Goal: Leave review/rating: Leave review/rating

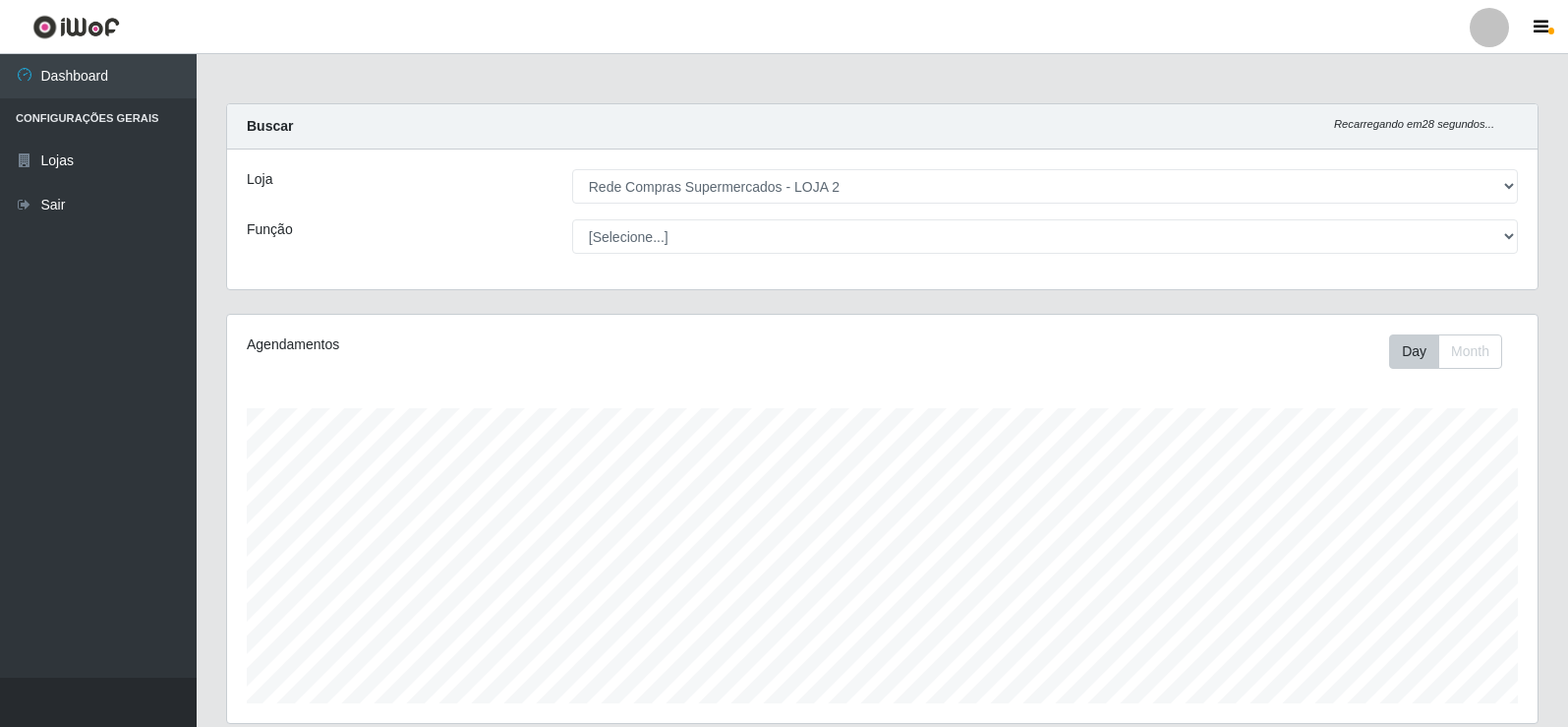
select select "161"
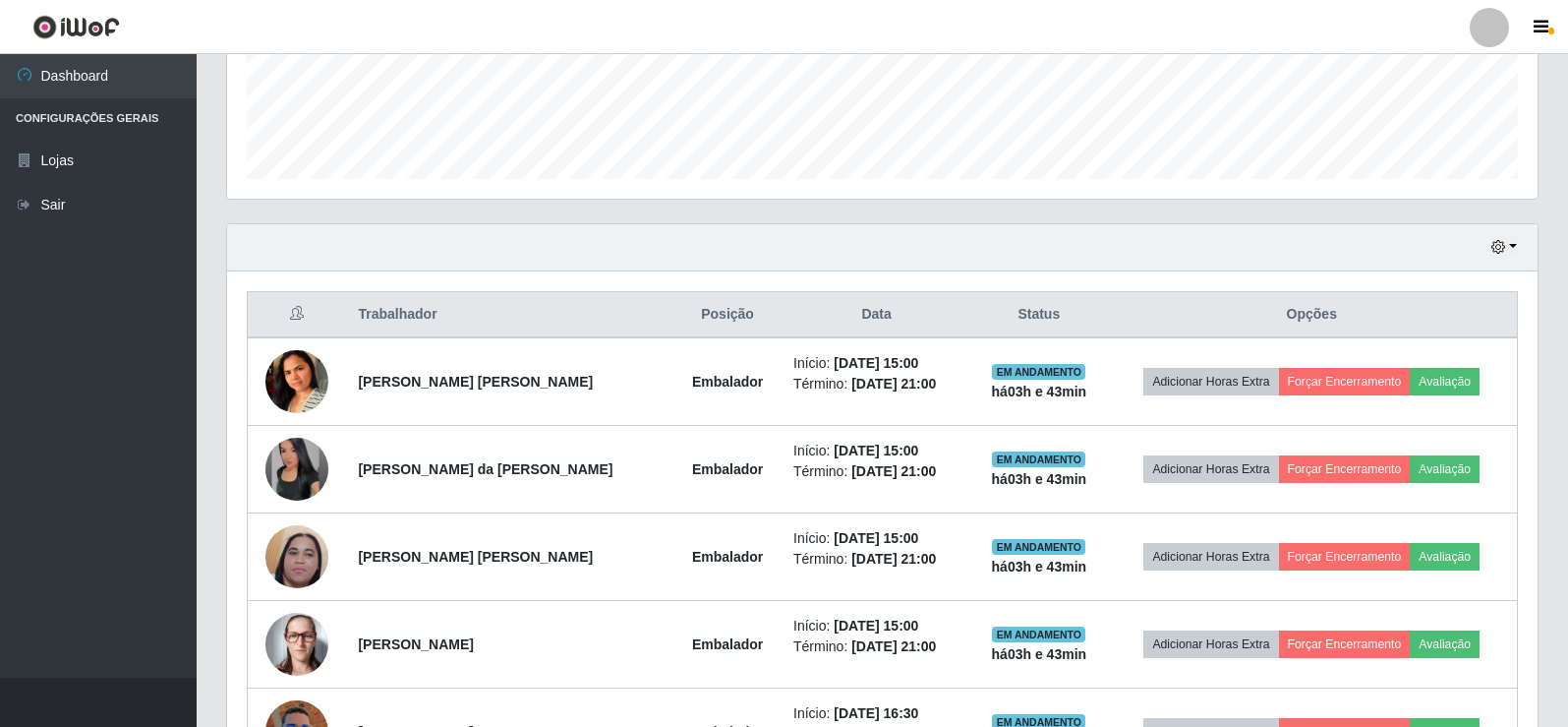
scroll to position [408, 1310]
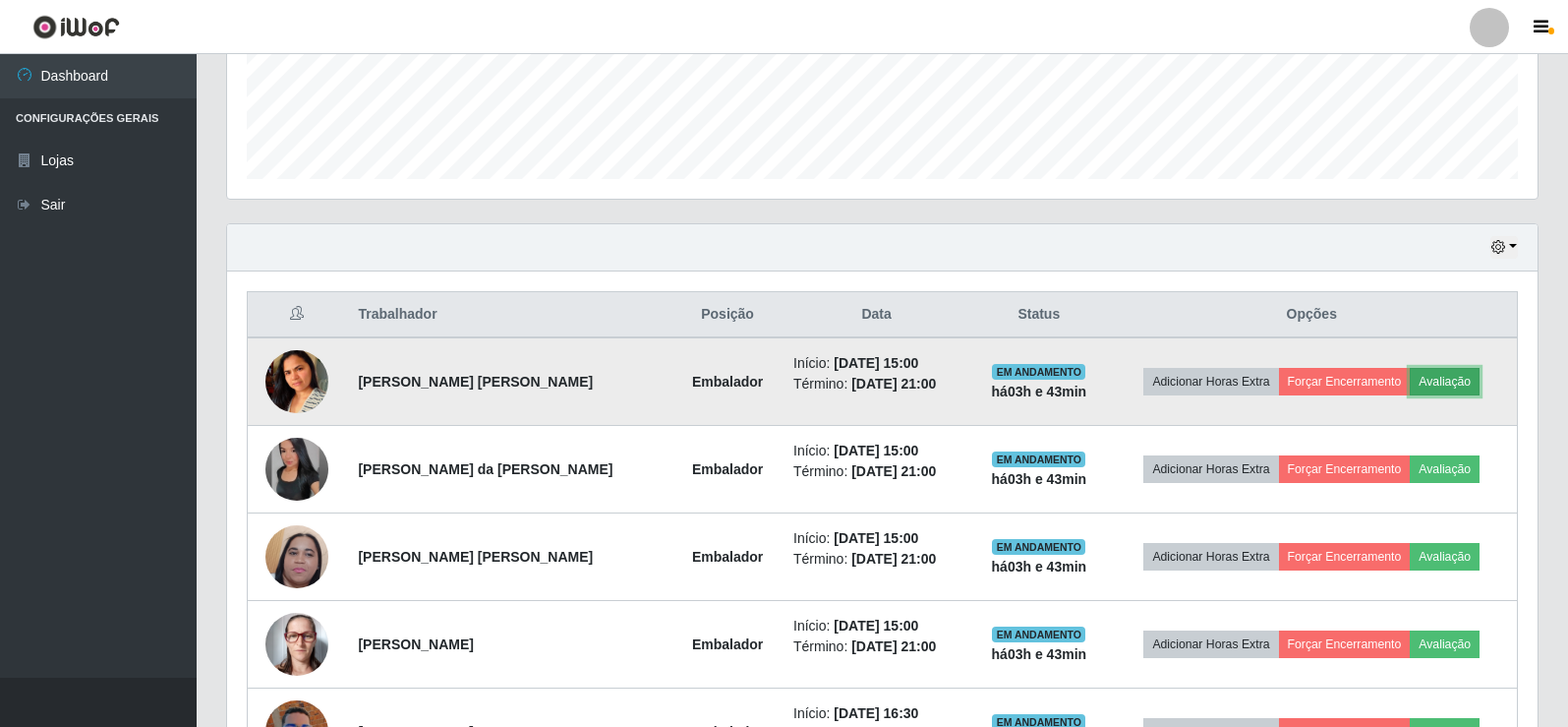
click at [1436, 380] on button "Avaliação" at bounding box center [1444, 381] width 70 height 28
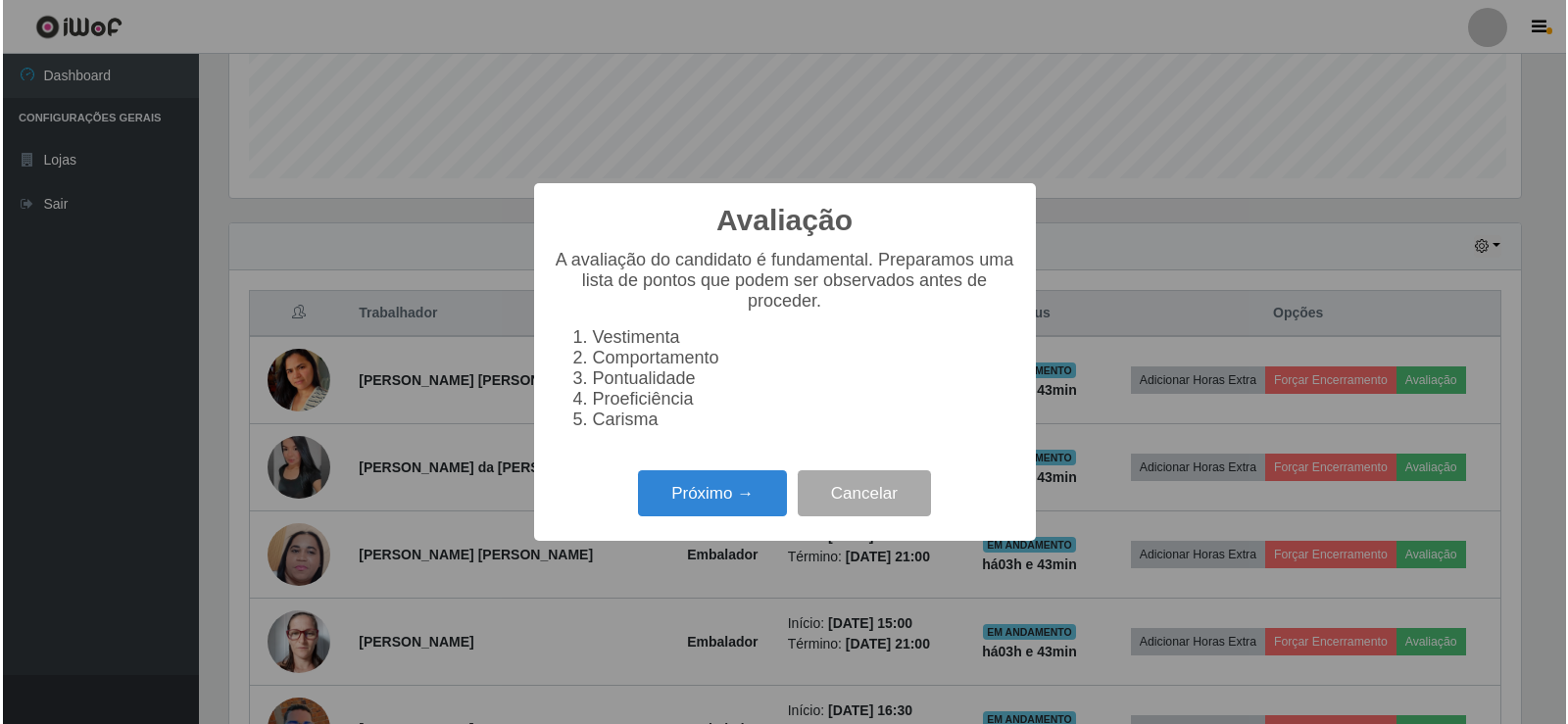
scroll to position [407, 1296]
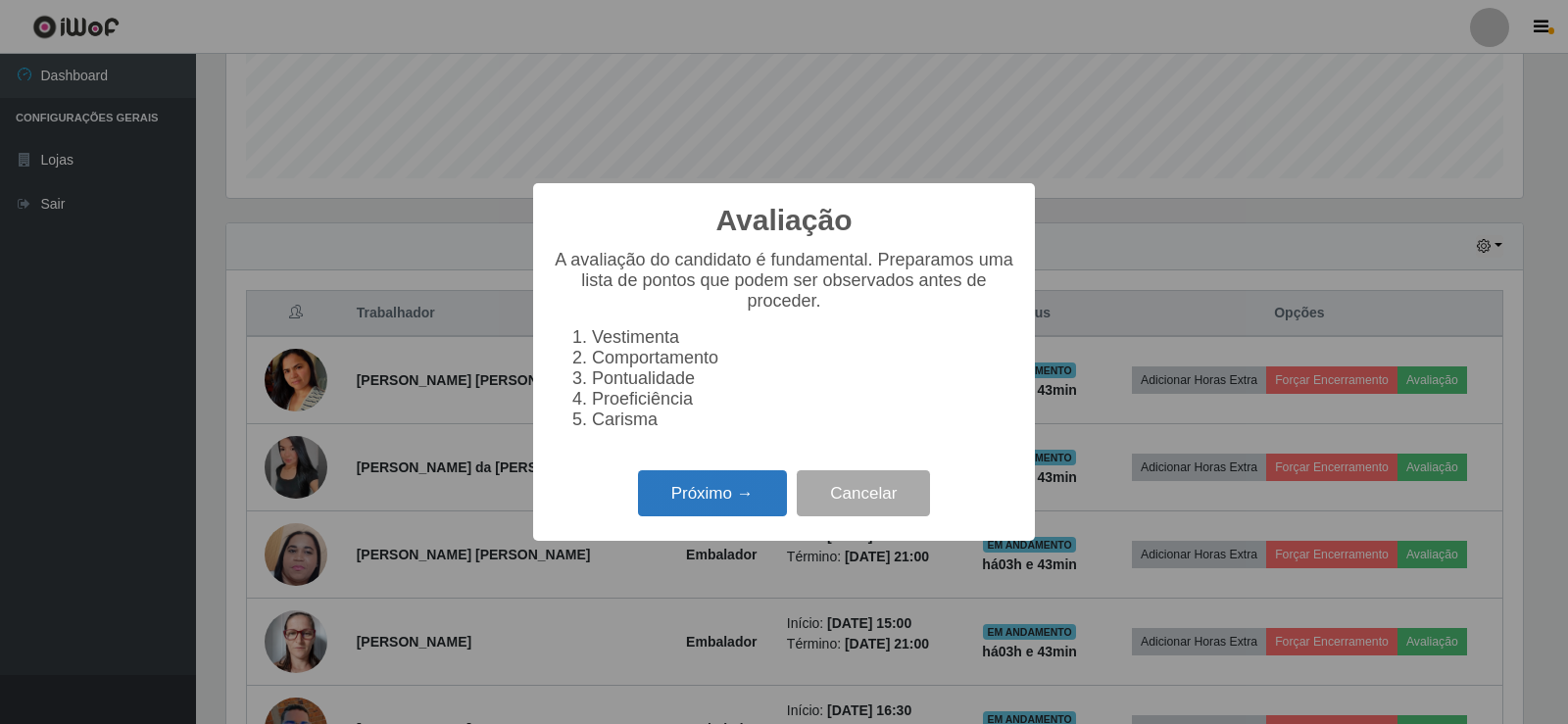
click at [714, 502] on button "Próximo →" at bounding box center [712, 493] width 149 height 46
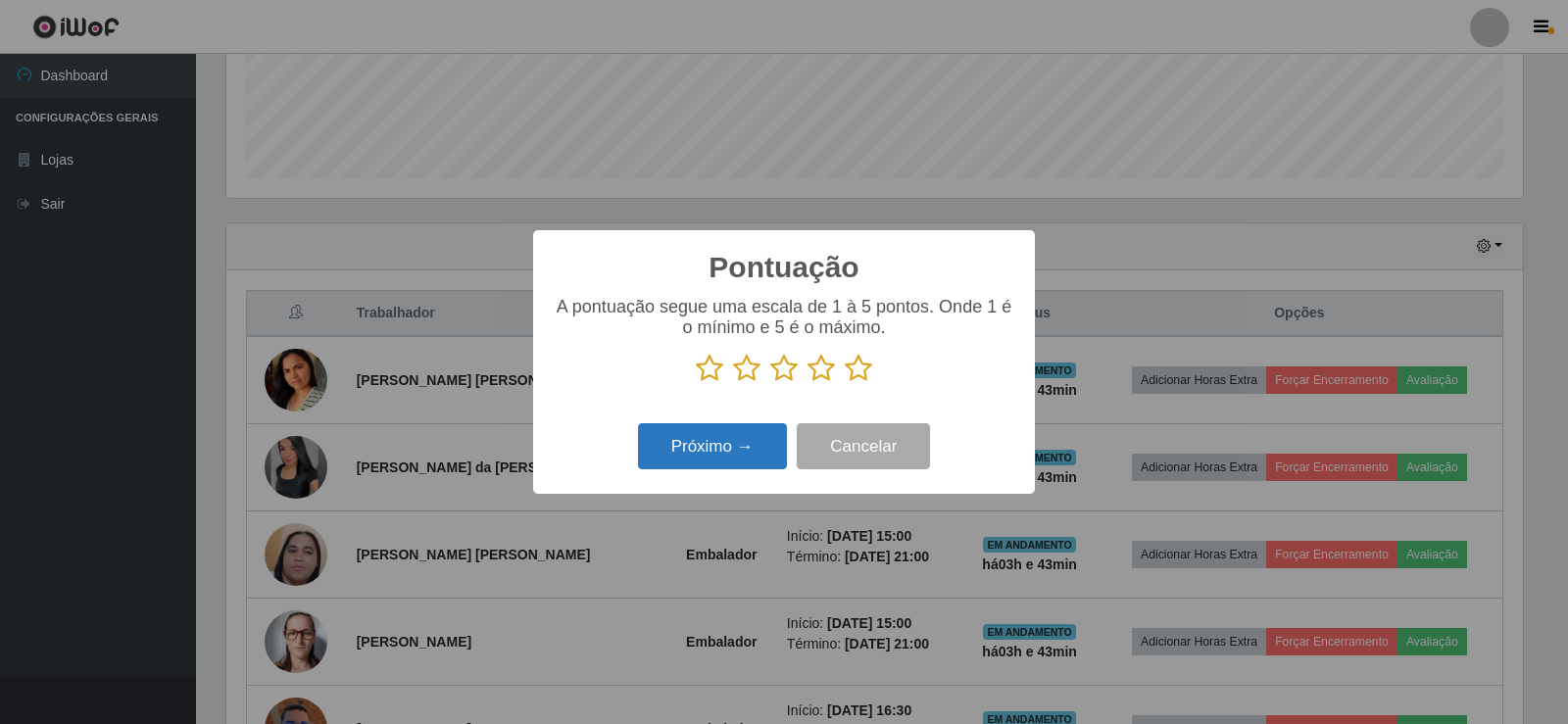
scroll to position [978936, 978458]
click at [868, 365] on icon at bounding box center [859, 368] width 28 height 30
click at [845, 383] on input "radio" at bounding box center [845, 383] width 0 height 0
click at [743, 443] on button "Próximo →" at bounding box center [712, 446] width 149 height 46
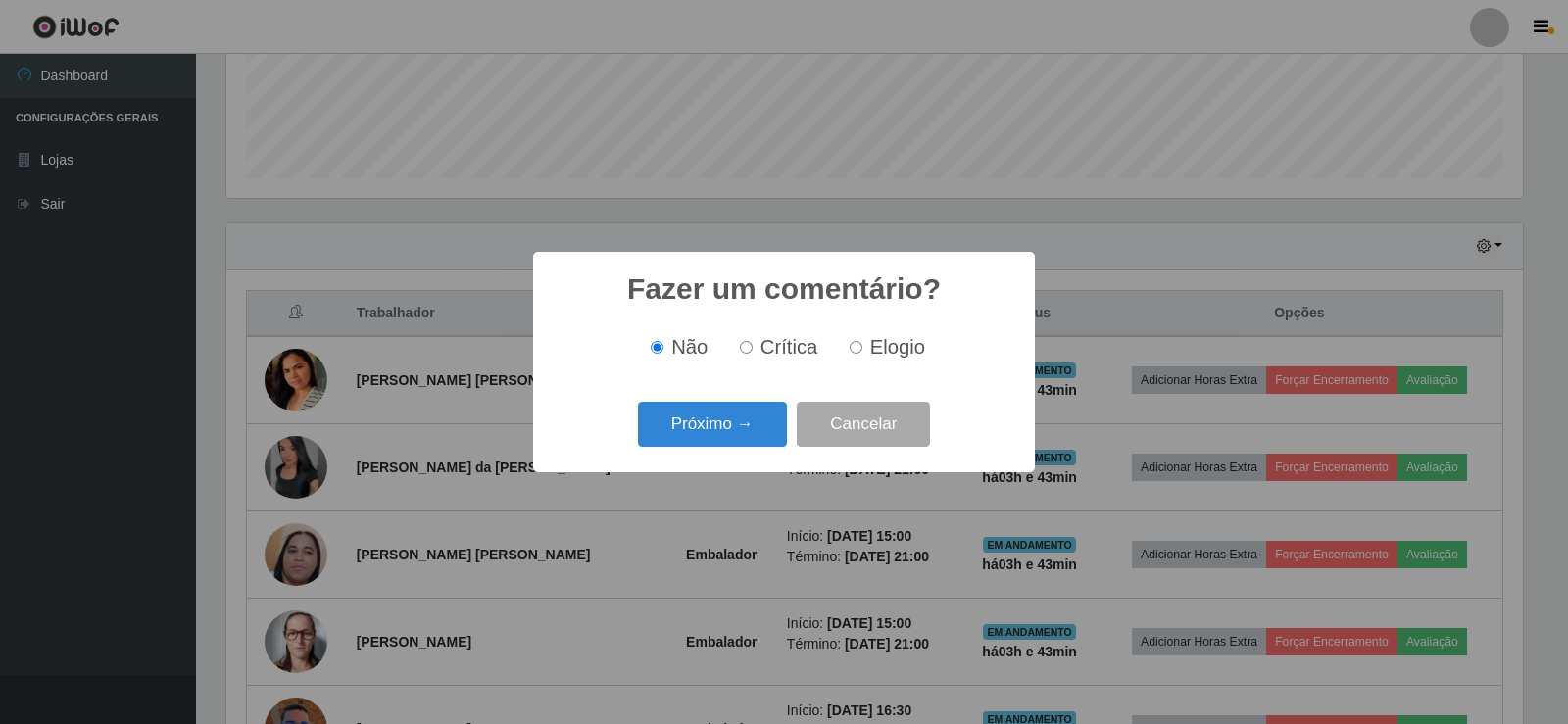
click at [733, 424] on button "Próximo →" at bounding box center [712, 425] width 149 height 46
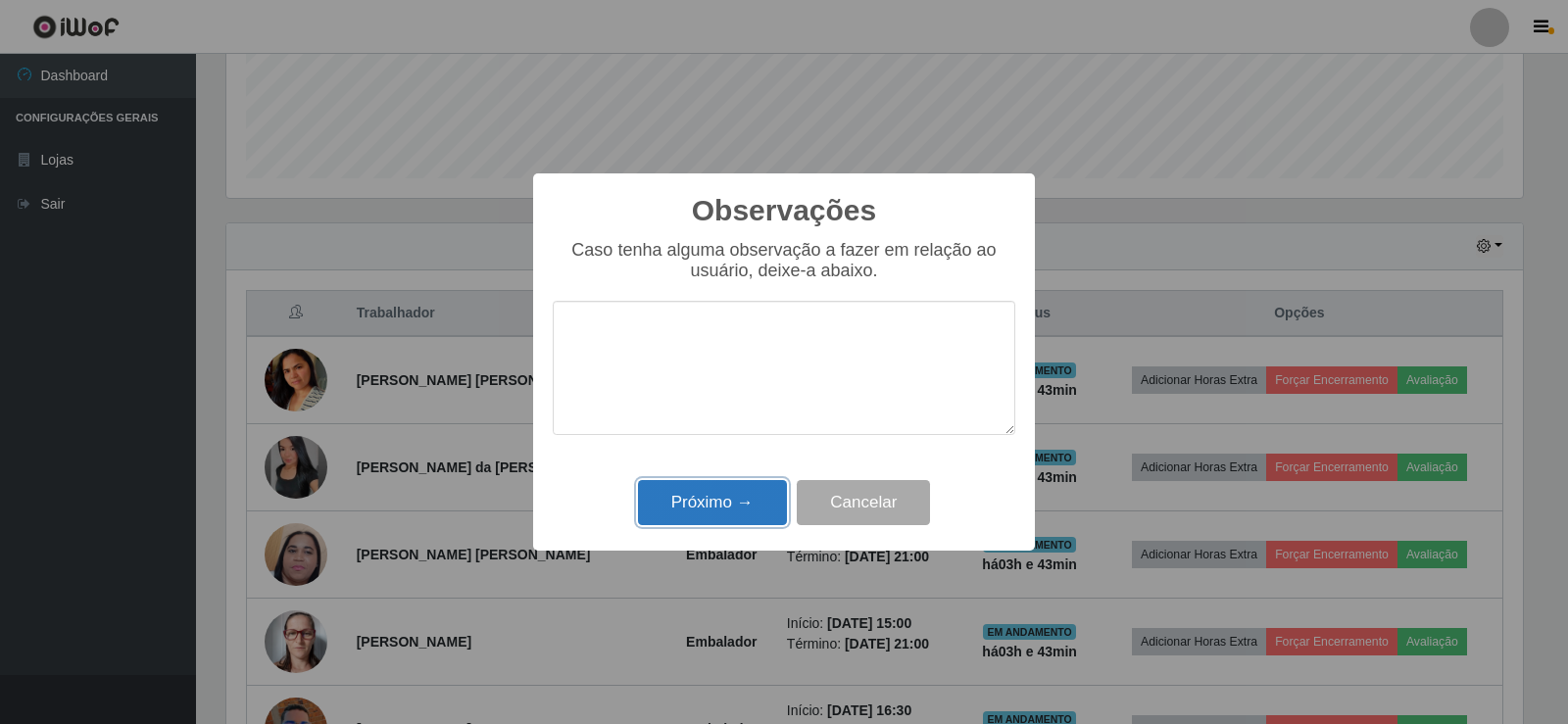
click at [742, 494] on button "Próximo →" at bounding box center [712, 503] width 149 height 46
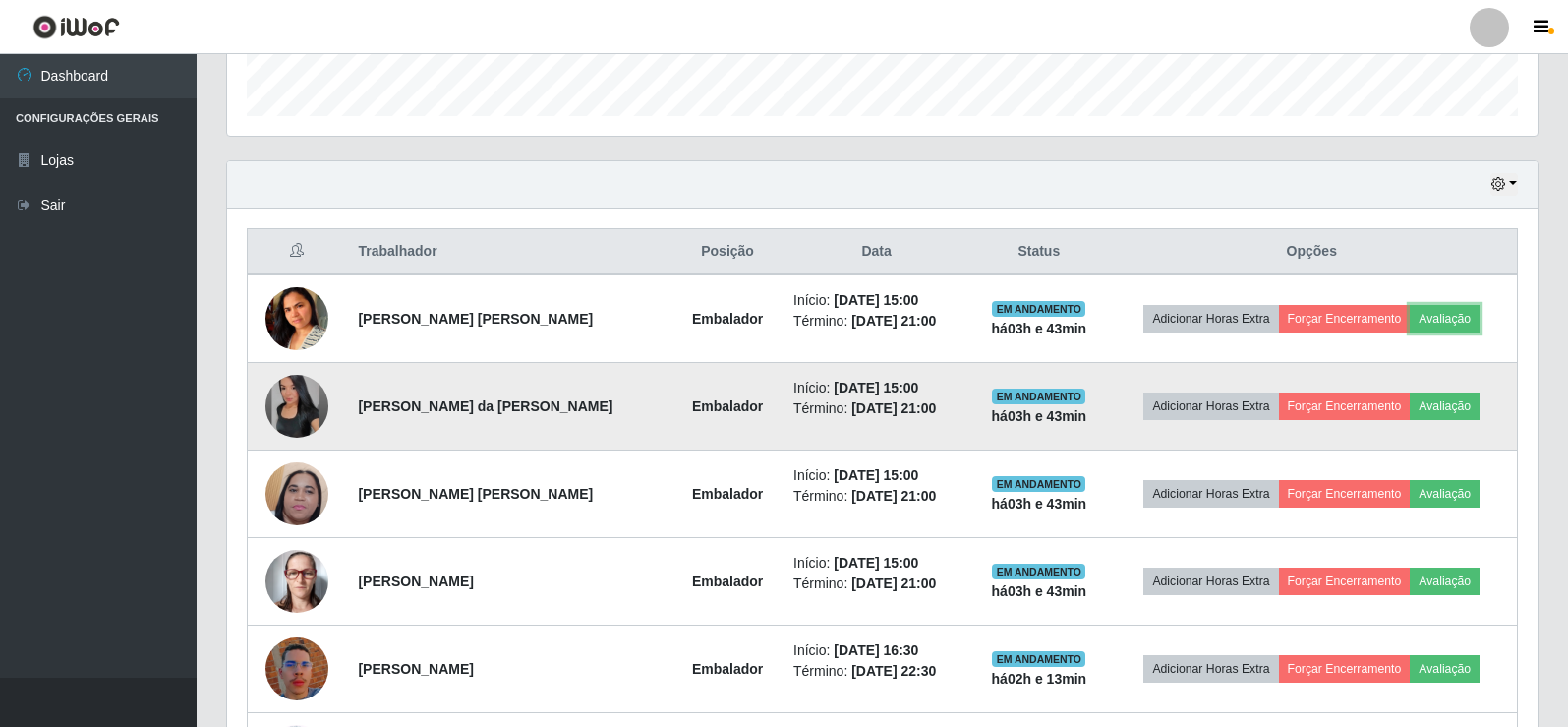
scroll to position [622, 0]
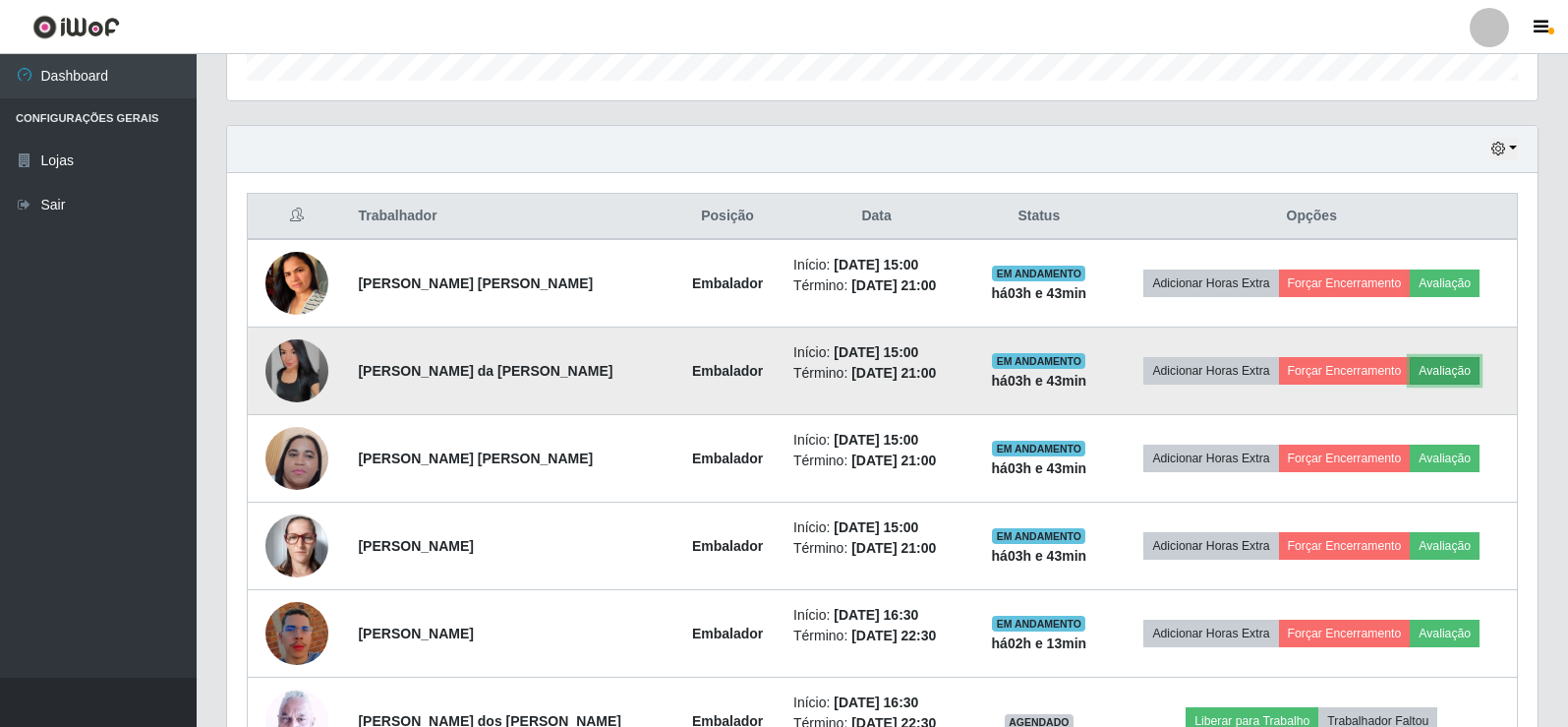
click at [1451, 373] on button "Avaliação" at bounding box center [1444, 370] width 70 height 28
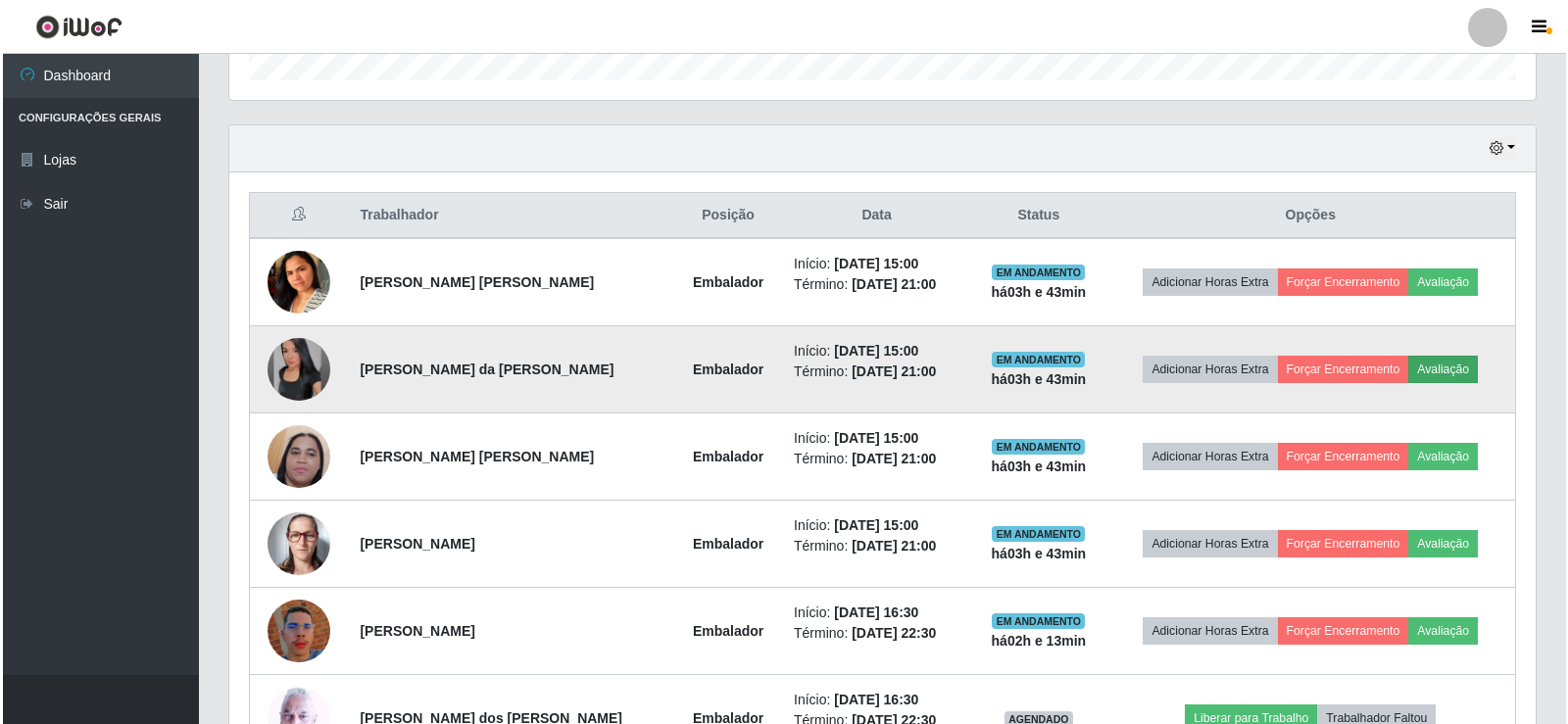
scroll to position [407, 1296]
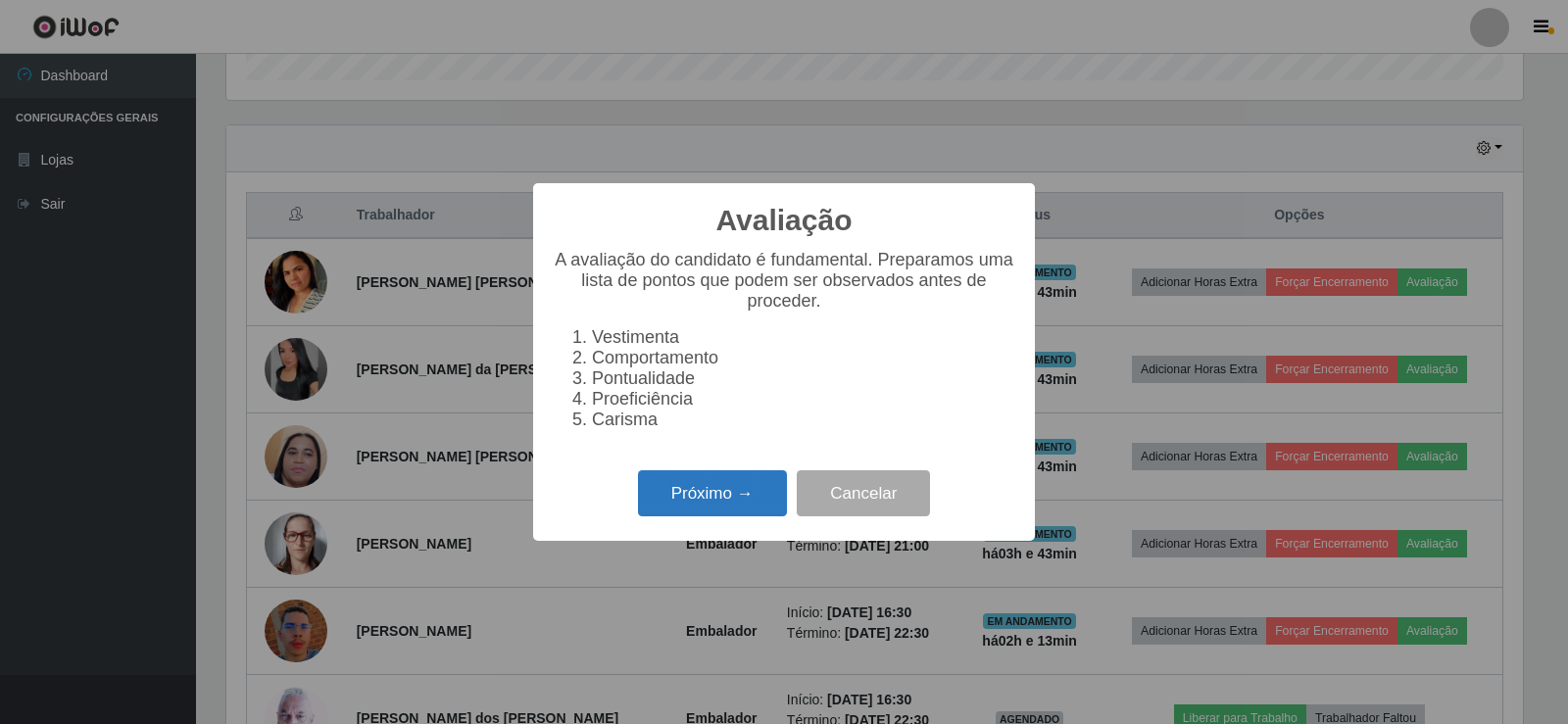
click at [719, 504] on button "Próximo →" at bounding box center [712, 493] width 149 height 46
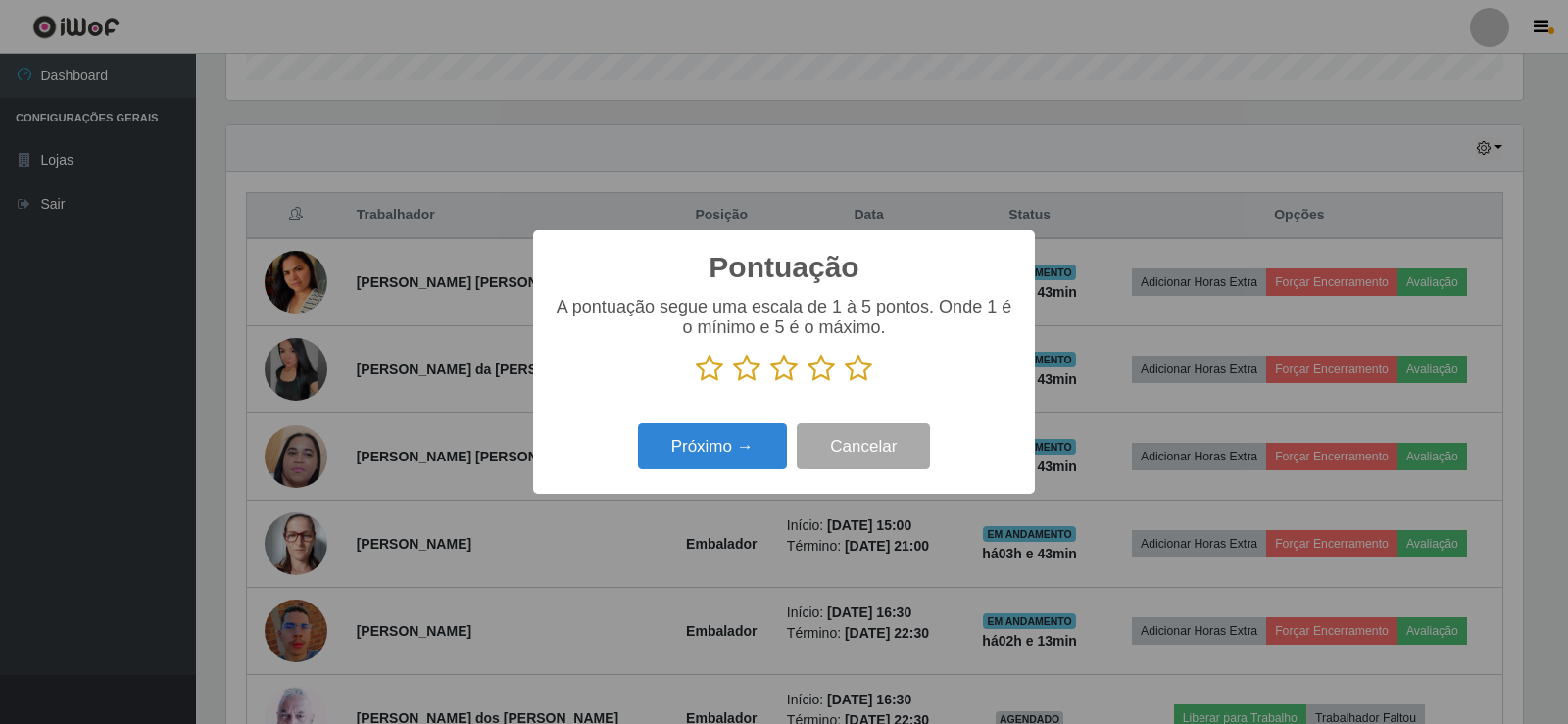
scroll to position [978936, 978458]
click at [860, 375] on icon at bounding box center [859, 368] width 28 height 30
click at [845, 383] on input "radio" at bounding box center [845, 383] width 0 height 0
click at [732, 426] on button "Próximo →" at bounding box center [712, 446] width 149 height 46
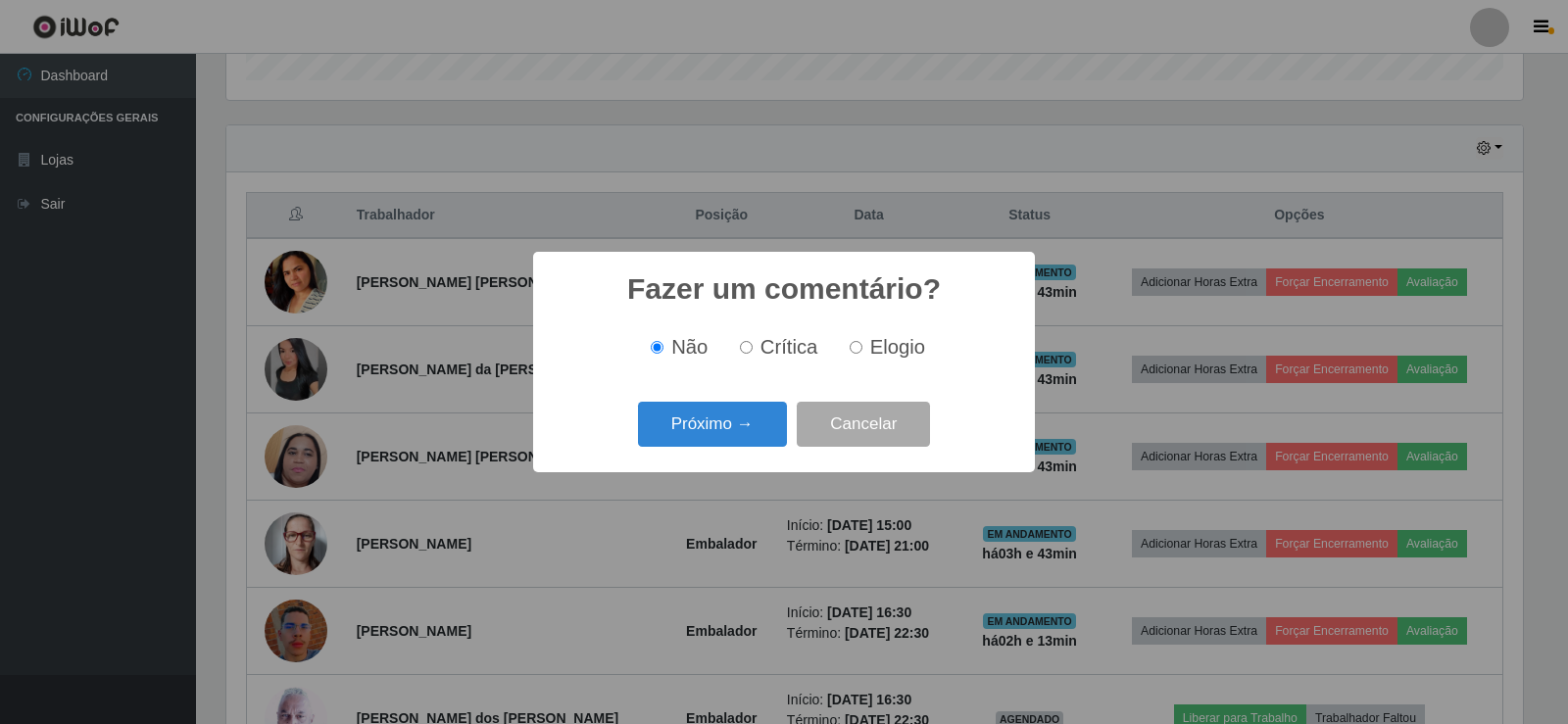
click at [725, 399] on div "Próximo → Cancelar" at bounding box center [783, 424] width 463 height 56
click at [725, 426] on button "Próximo →" at bounding box center [712, 425] width 149 height 46
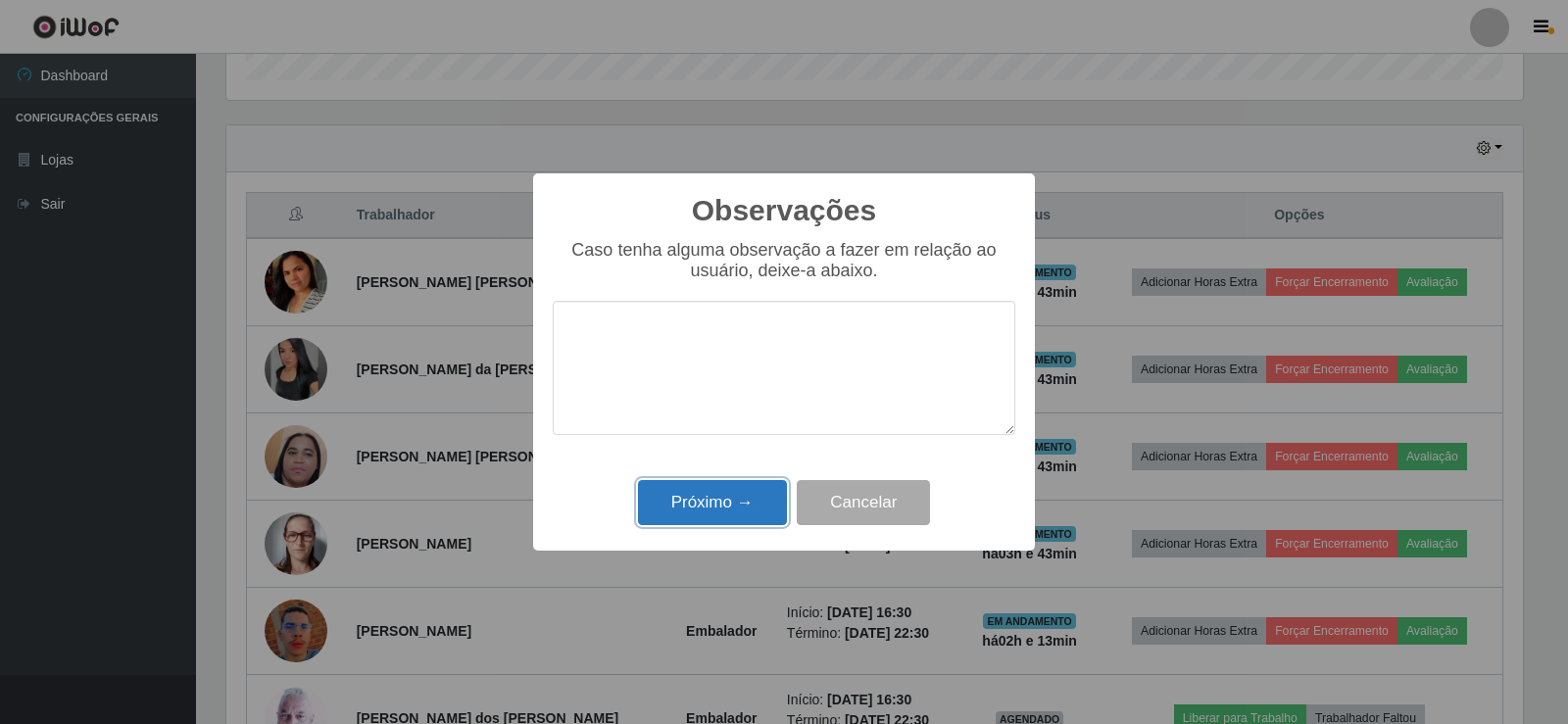
click at [732, 492] on button "Próximo →" at bounding box center [712, 503] width 149 height 46
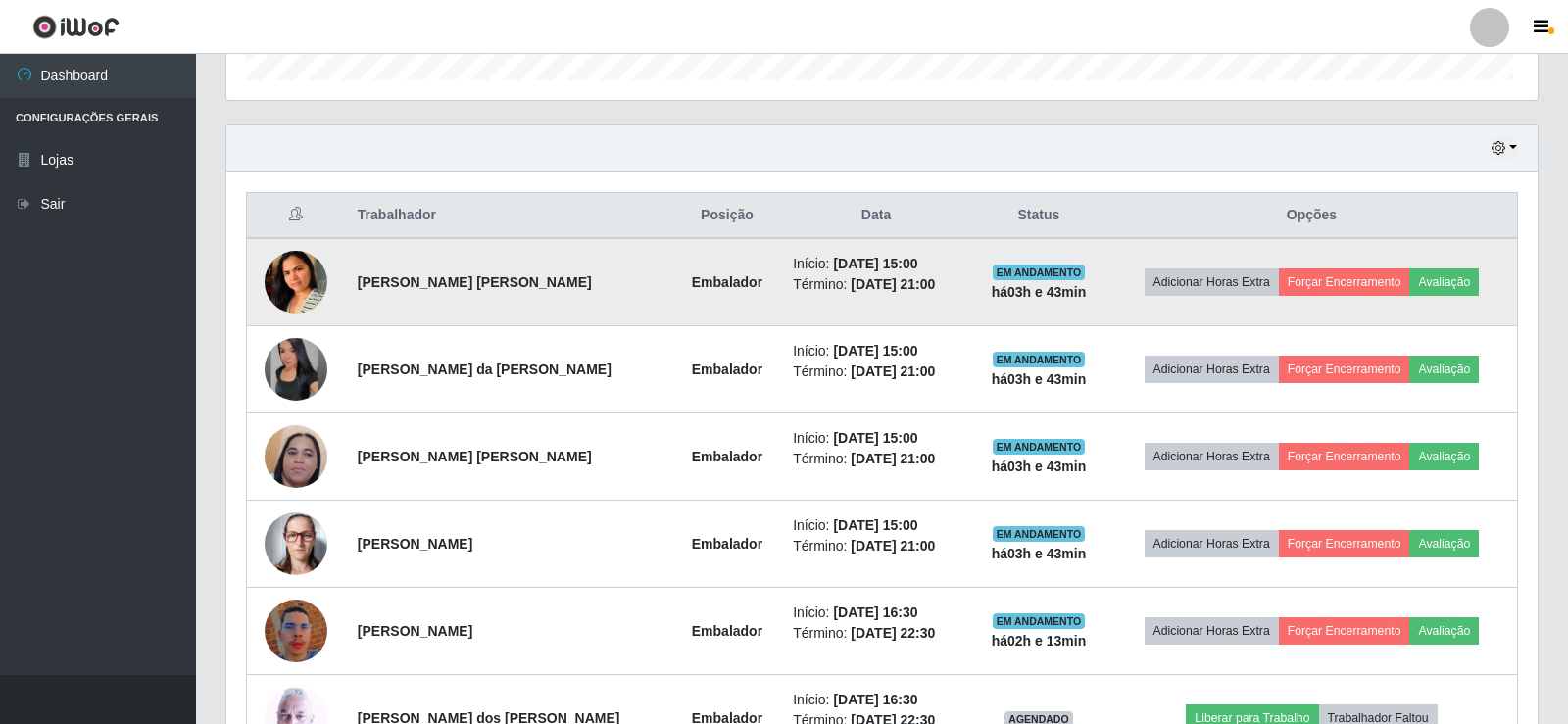
scroll to position [407, 1306]
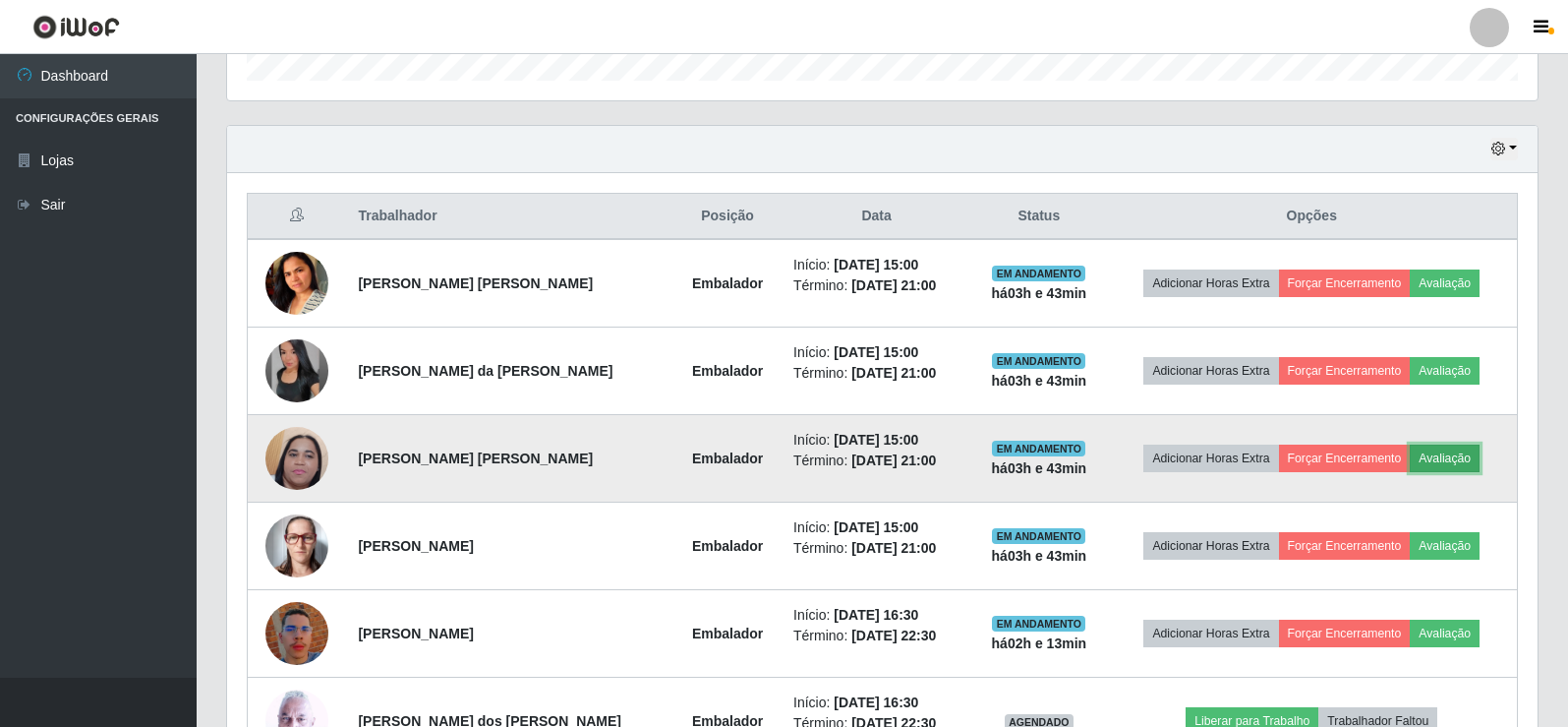
click at [1431, 457] on button "Avaliação" at bounding box center [1444, 458] width 70 height 28
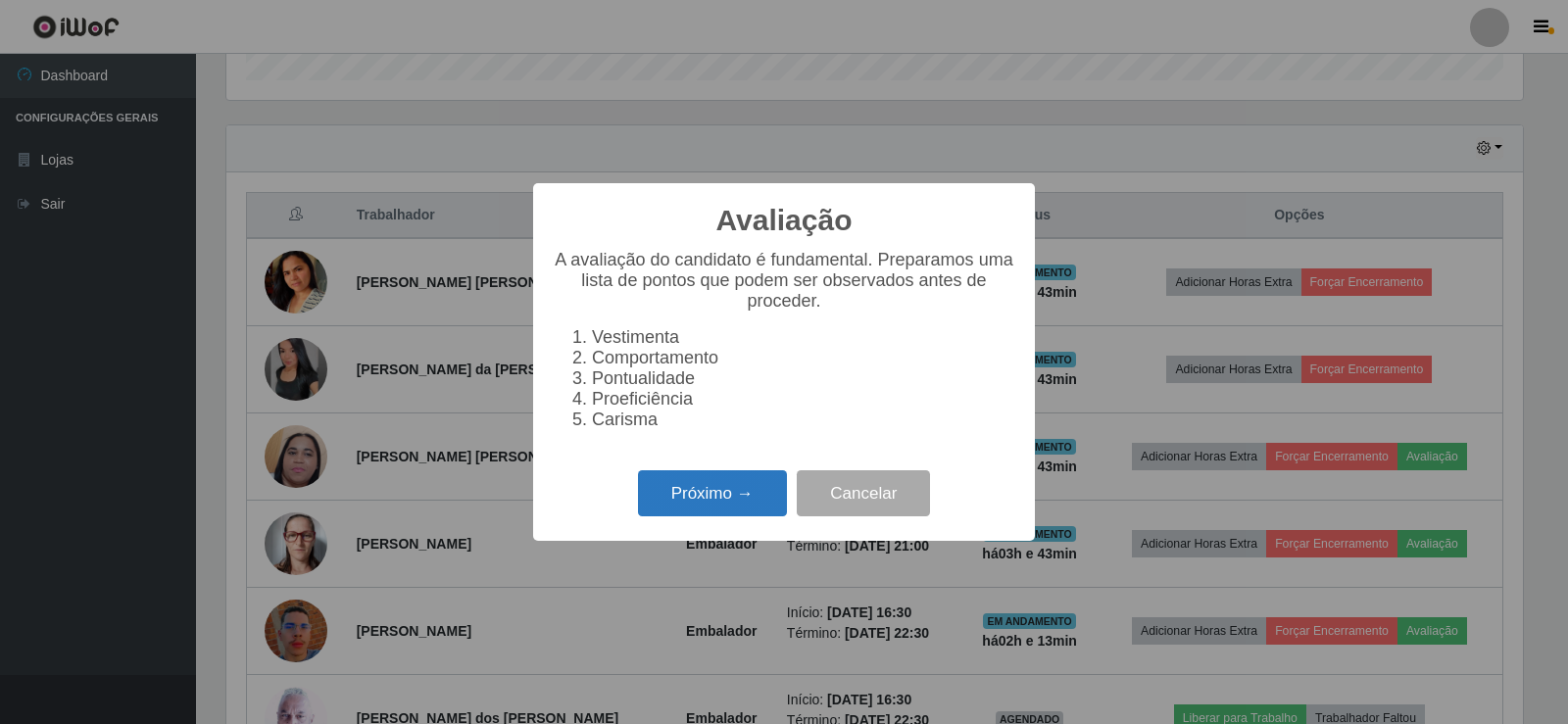
click at [701, 494] on button "Próximo →" at bounding box center [712, 493] width 149 height 46
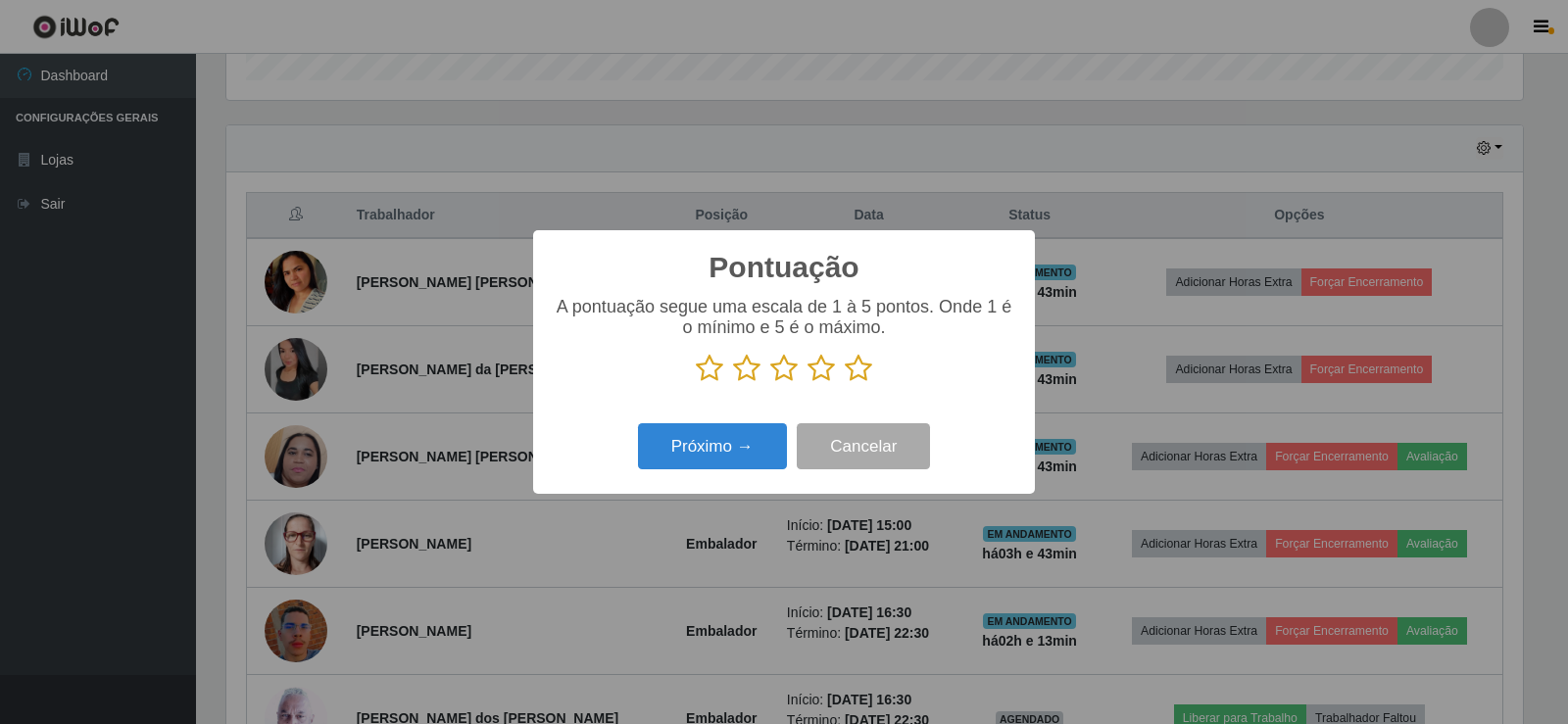
scroll to position [978936, 978458]
click at [868, 371] on icon at bounding box center [859, 368] width 28 height 30
click at [845, 383] on input "radio" at bounding box center [845, 383] width 0 height 0
click at [723, 448] on button "Próximo →" at bounding box center [712, 446] width 149 height 46
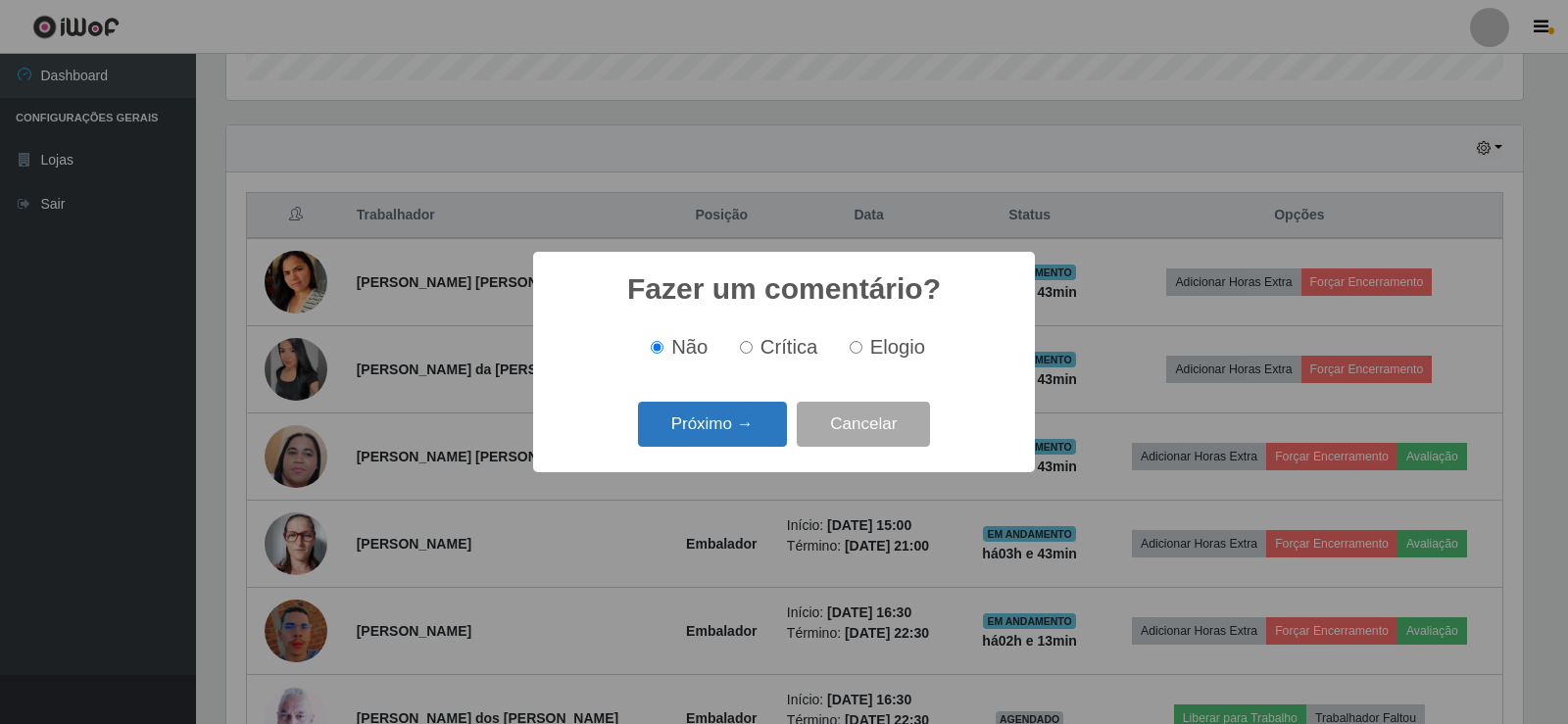
click at [711, 428] on button "Próximo →" at bounding box center [712, 425] width 149 height 46
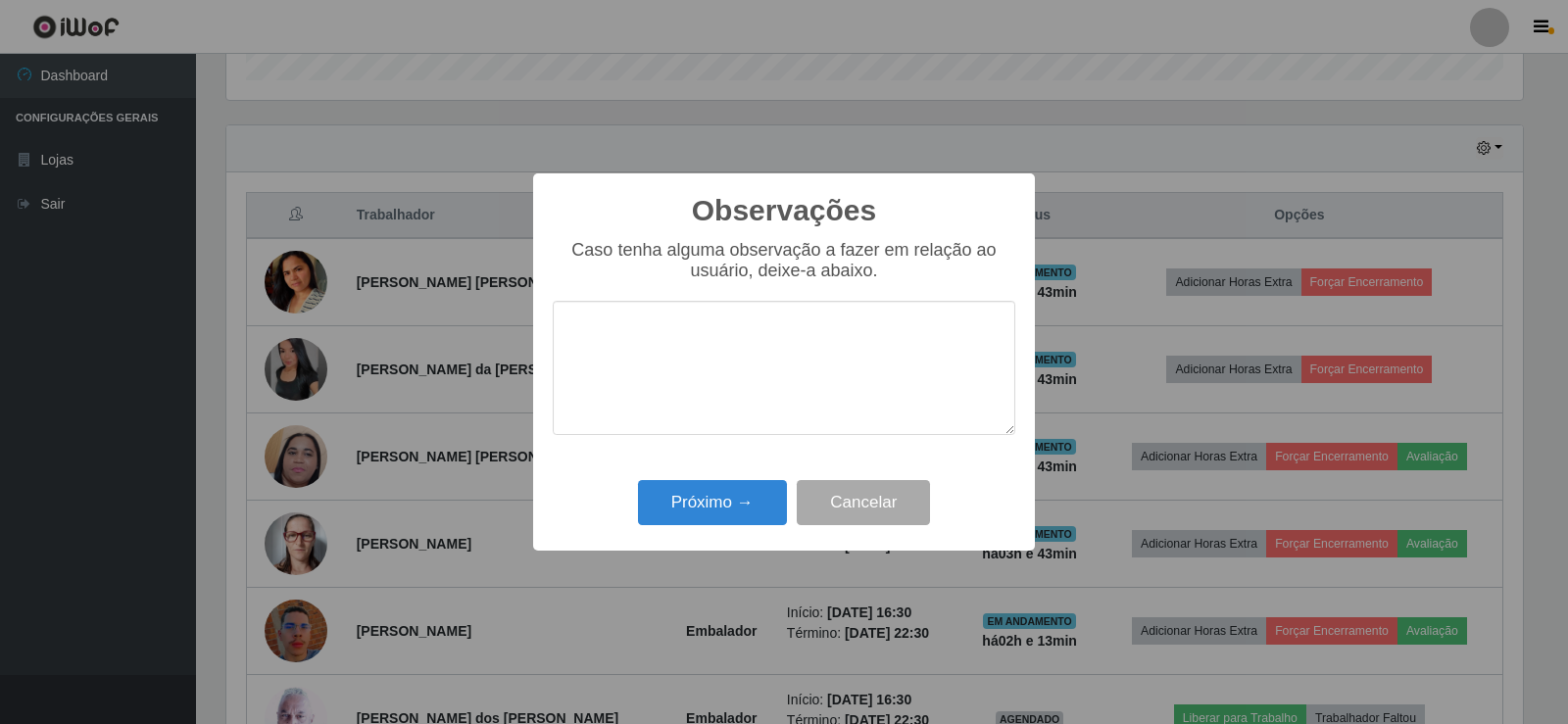
drag, startPoint x: 716, startPoint y: 475, endPoint x: 717, endPoint y: 501, distance: 26.0
click at [717, 478] on div "Próximo → Cancelar" at bounding box center [783, 502] width 463 height 56
click at [717, 502] on button "Próximo →" at bounding box center [712, 503] width 149 height 46
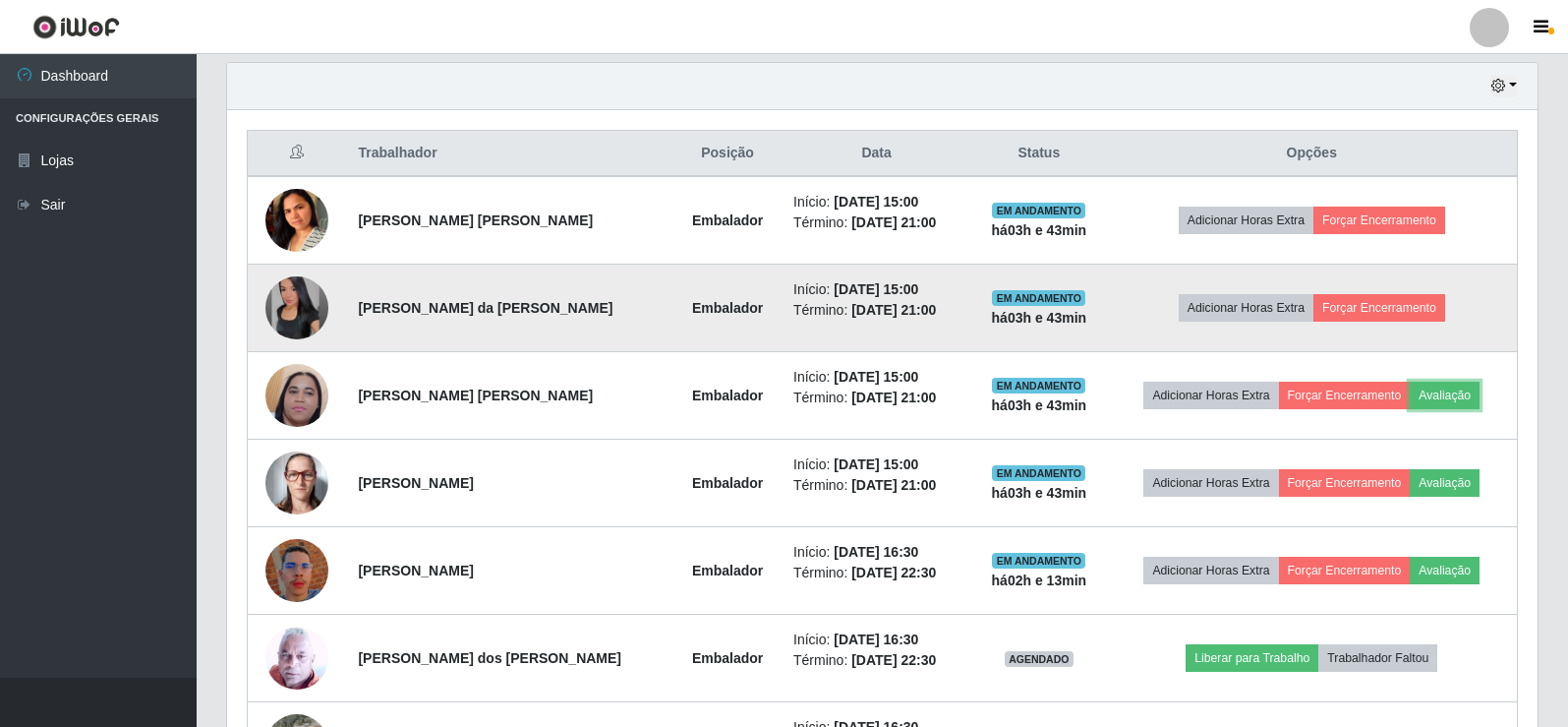
scroll to position [819, 0]
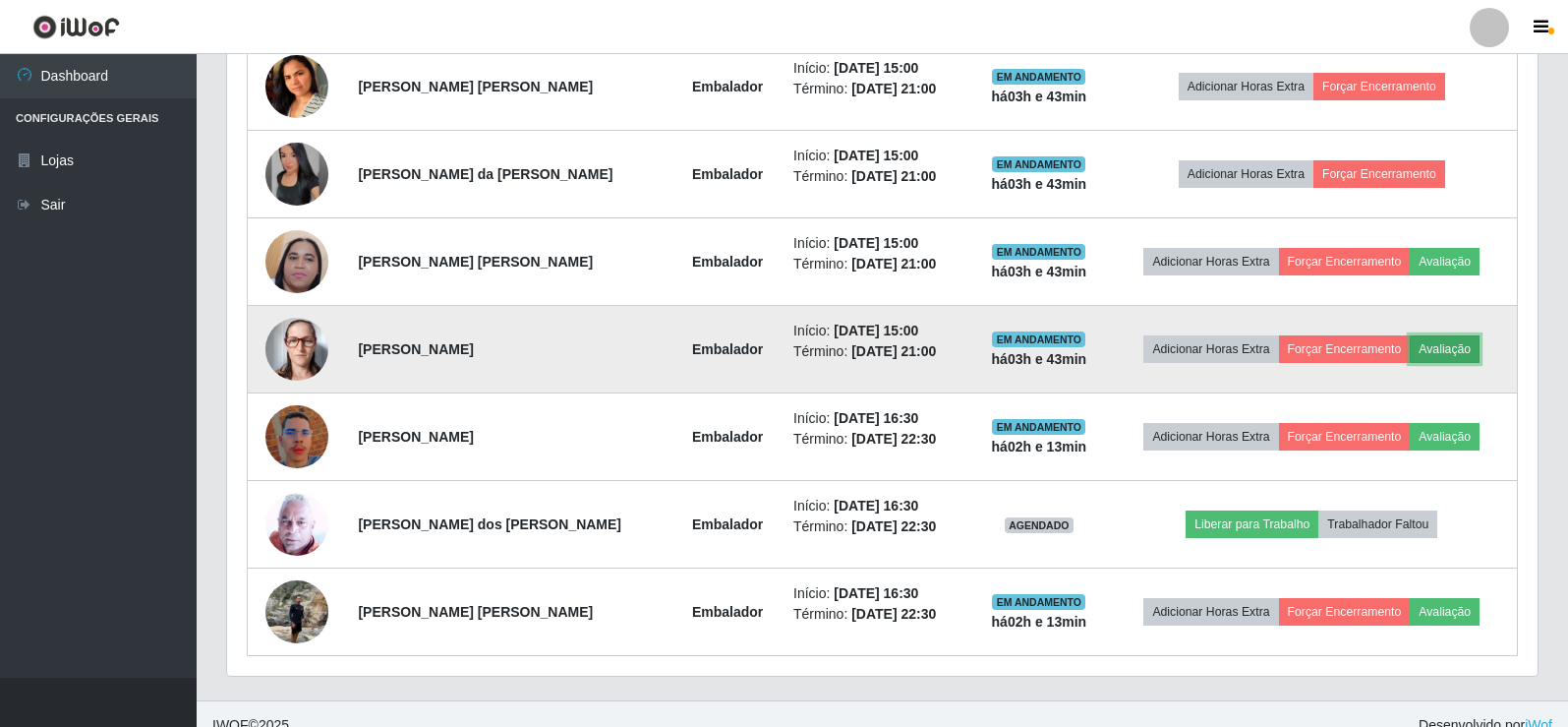
click at [1451, 341] on button "Avaliação" at bounding box center [1444, 350] width 70 height 28
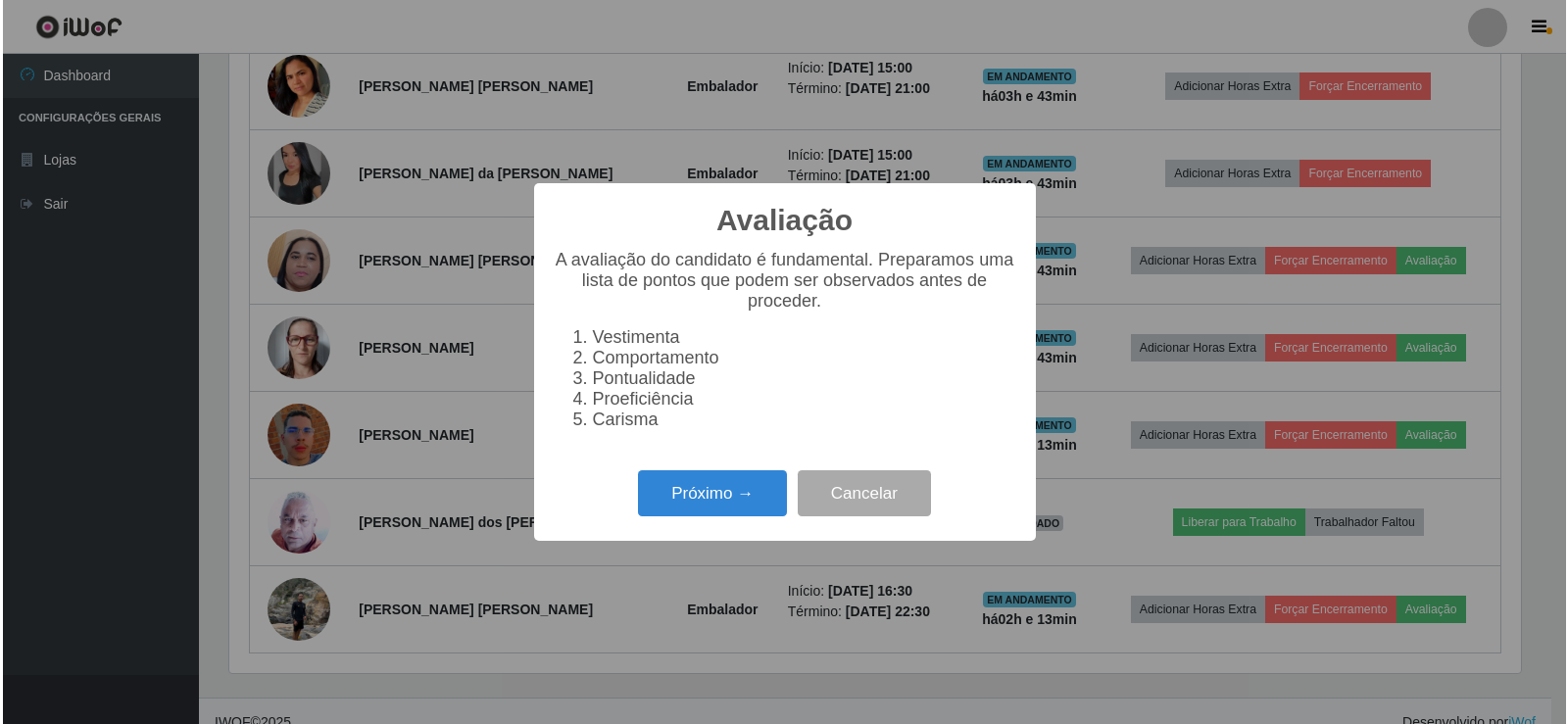
scroll to position [407, 1296]
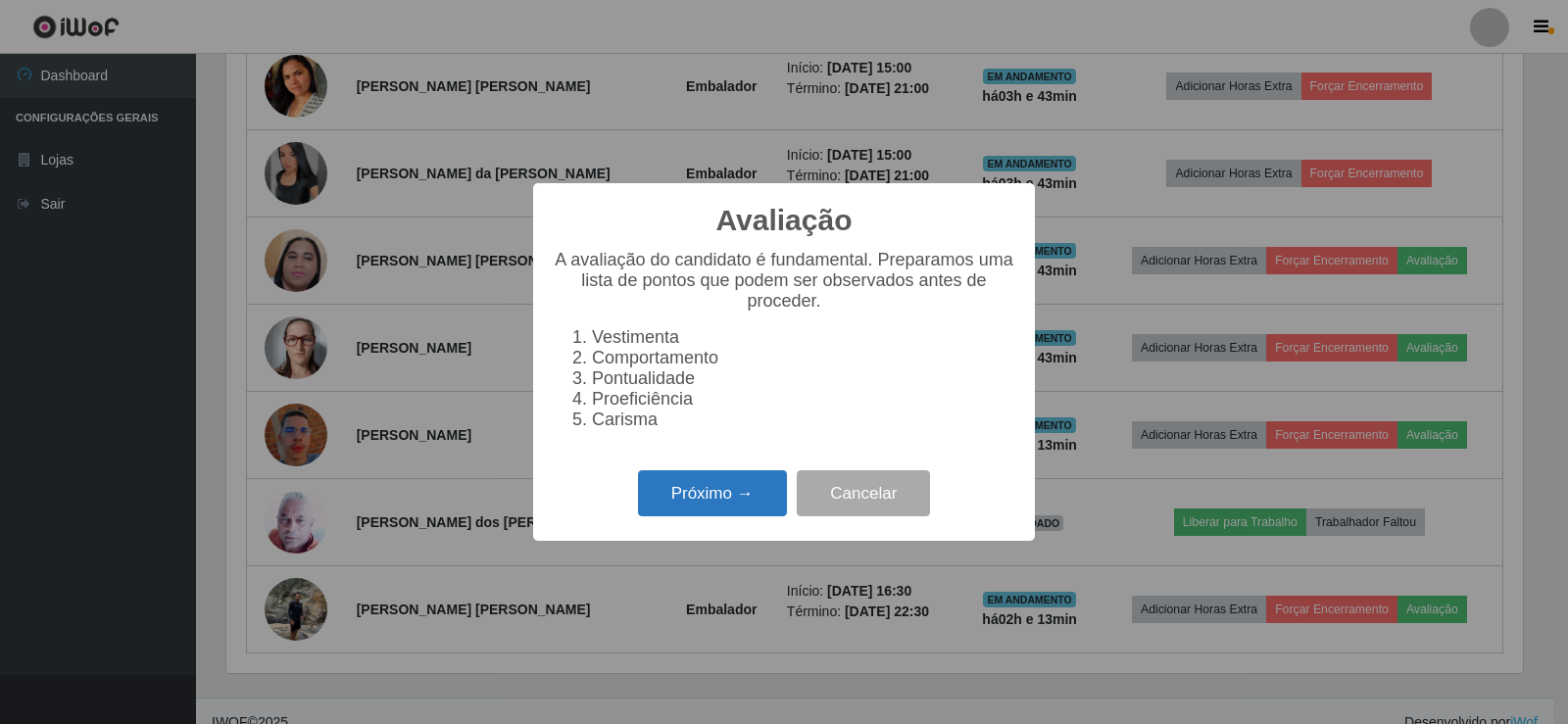
click at [725, 501] on button "Próximo →" at bounding box center [712, 493] width 149 height 46
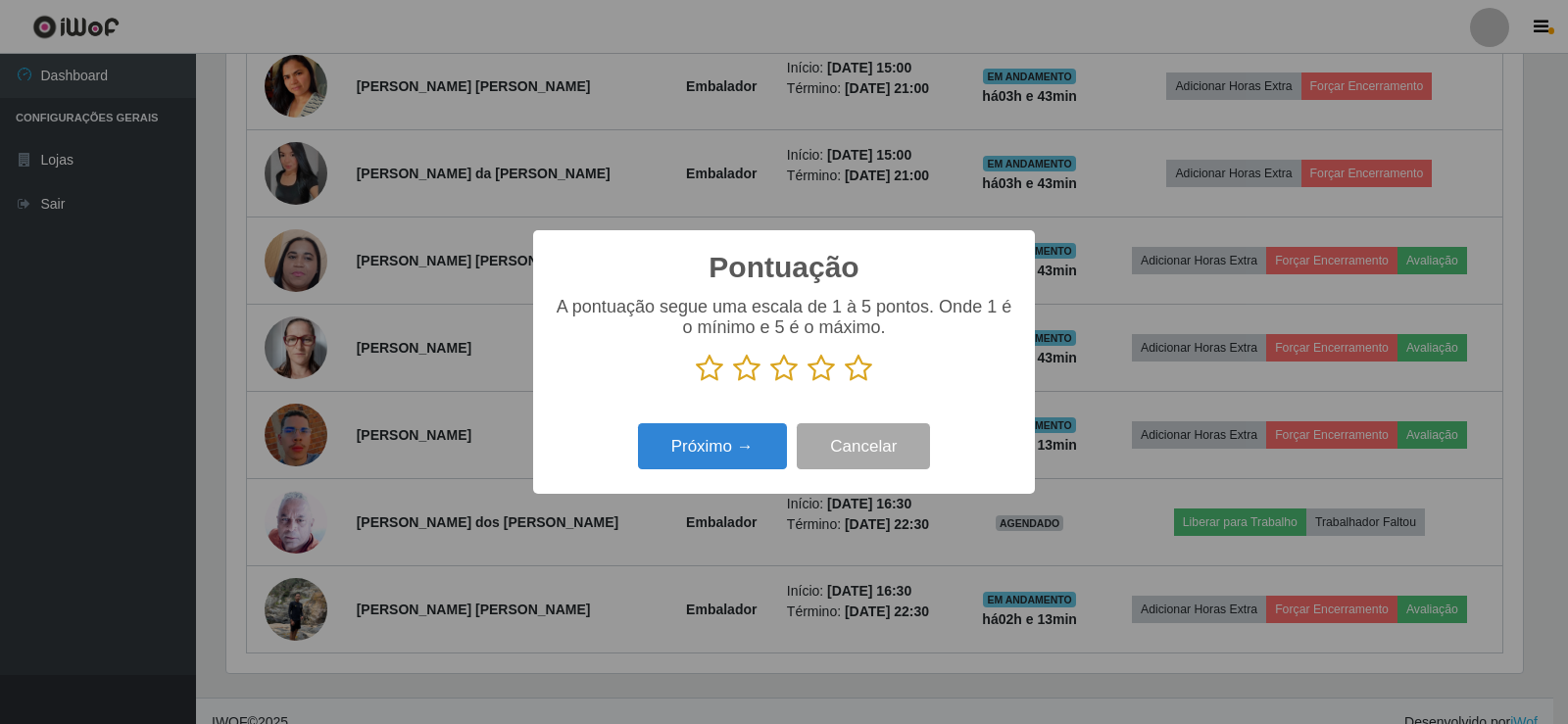
click at [852, 375] on icon at bounding box center [859, 368] width 28 height 30
click at [845, 383] on input "radio" at bounding box center [845, 383] width 0 height 0
click at [738, 446] on button "Próximo →" at bounding box center [712, 446] width 149 height 46
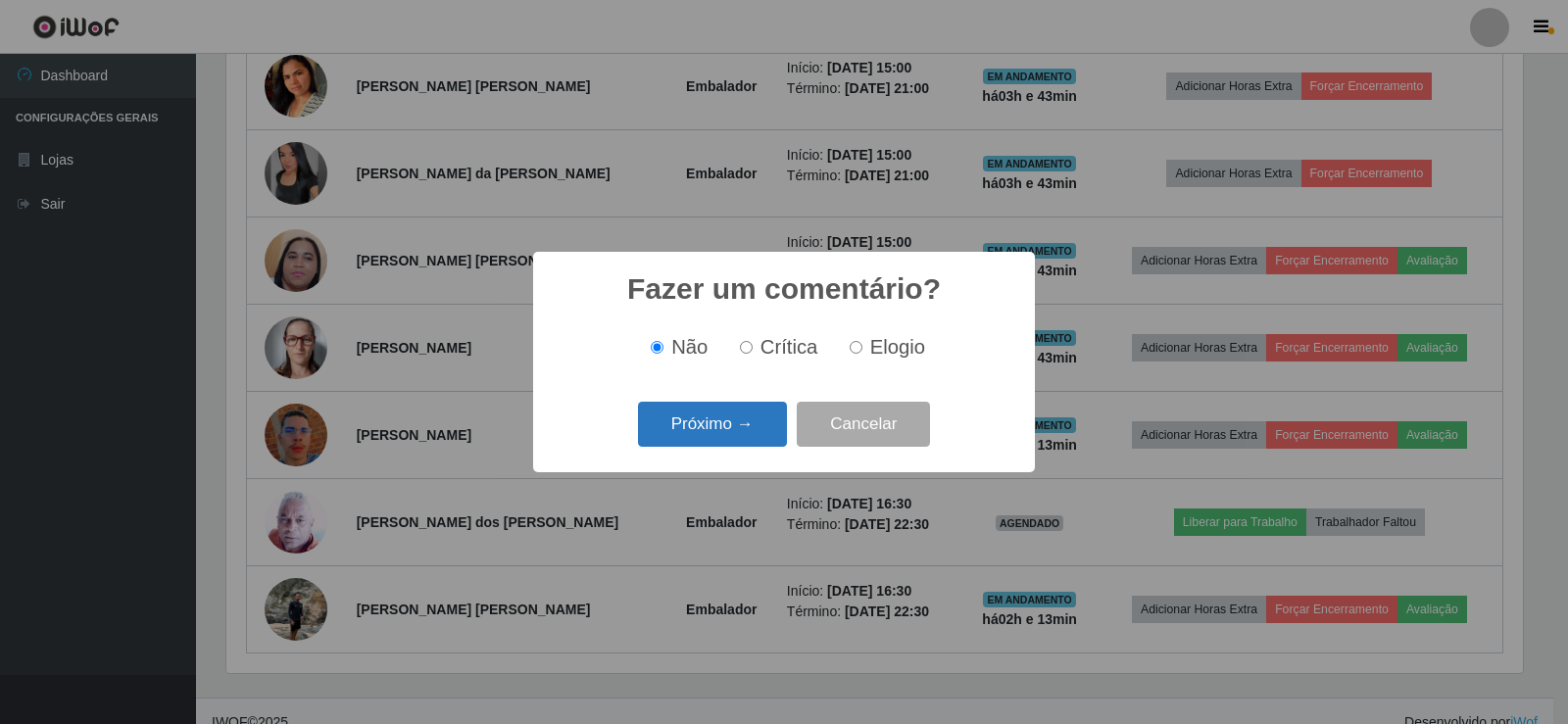
click at [707, 421] on button "Próximo →" at bounding box center [712, 425] width 149 height 46
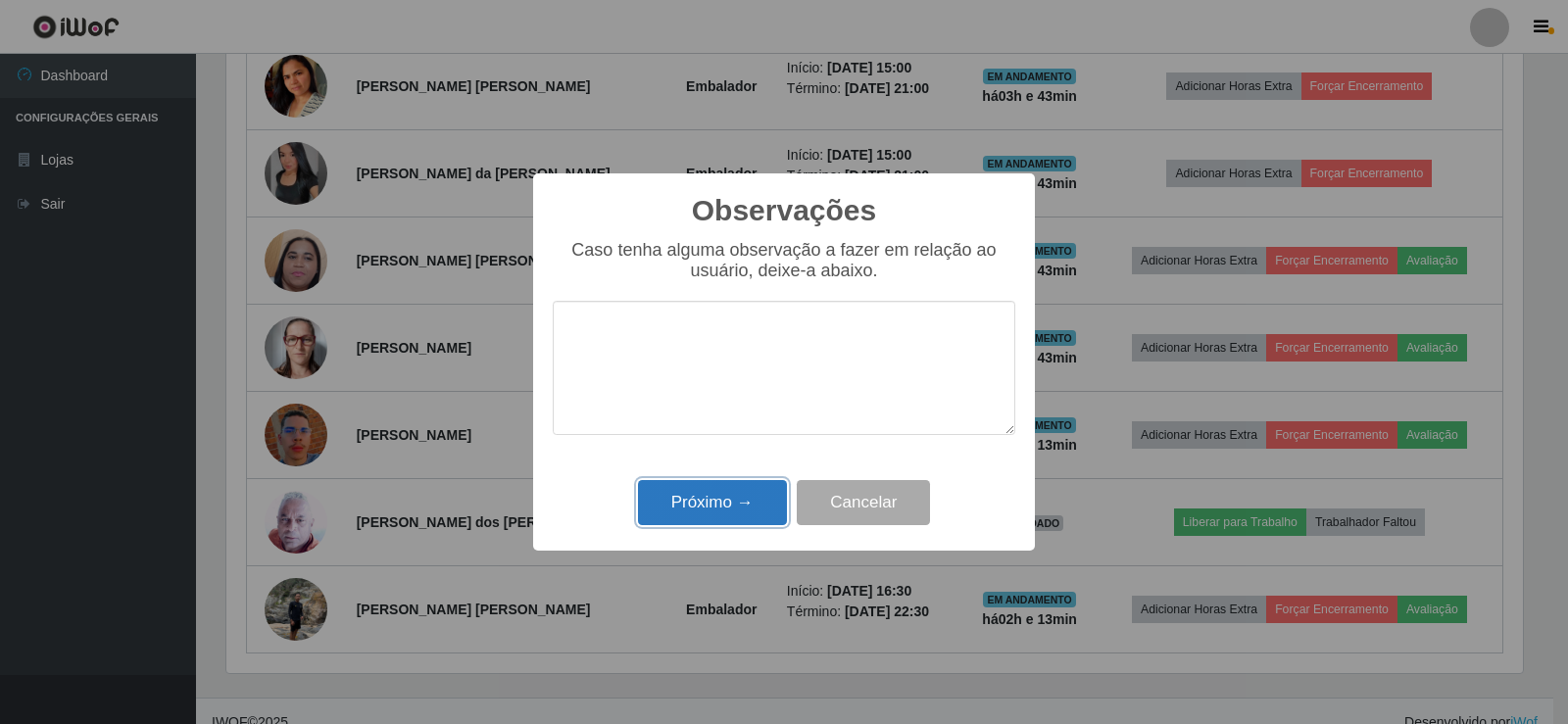
click at [727, 492] on button "Próximo →" at bounding box center [712, 503] width 149 height 46
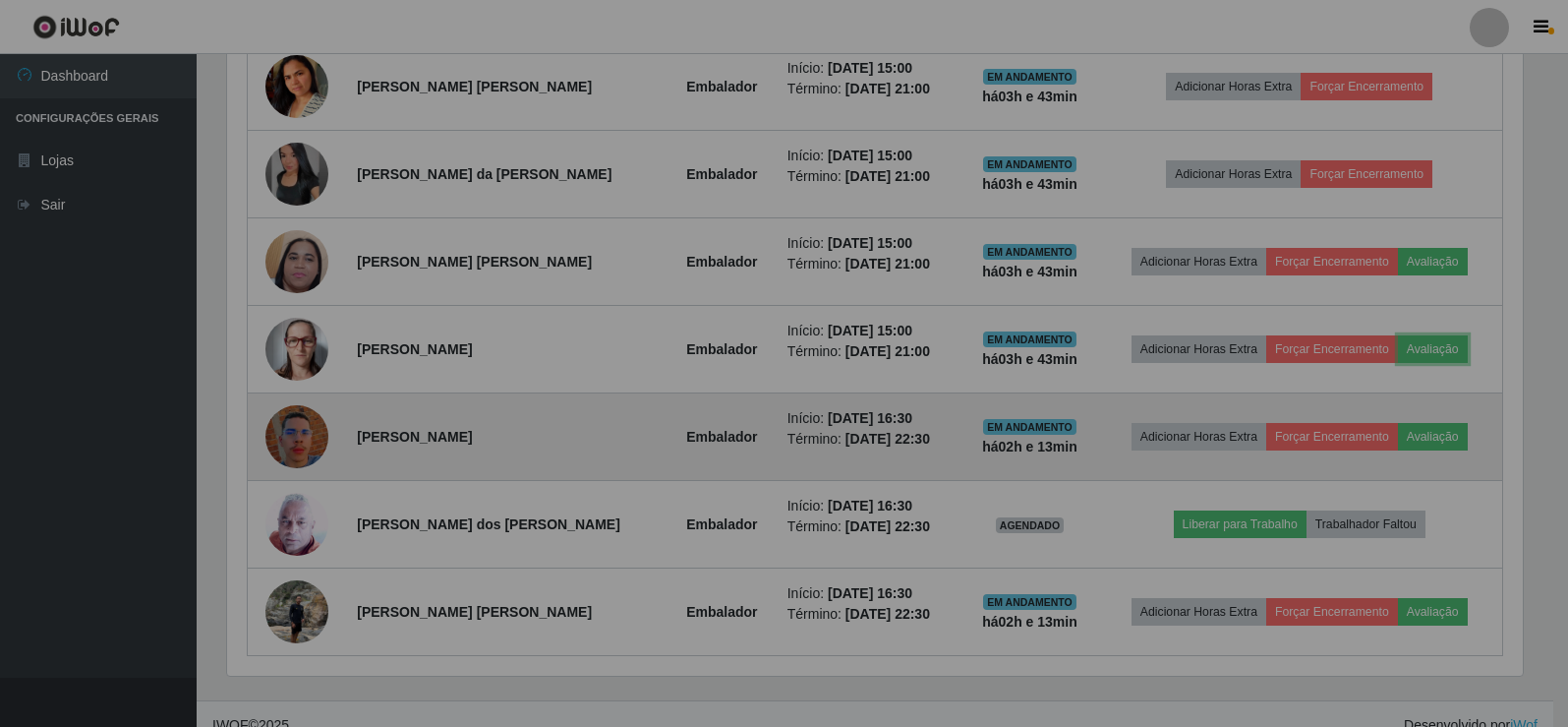
scroll to position [408, 1310]
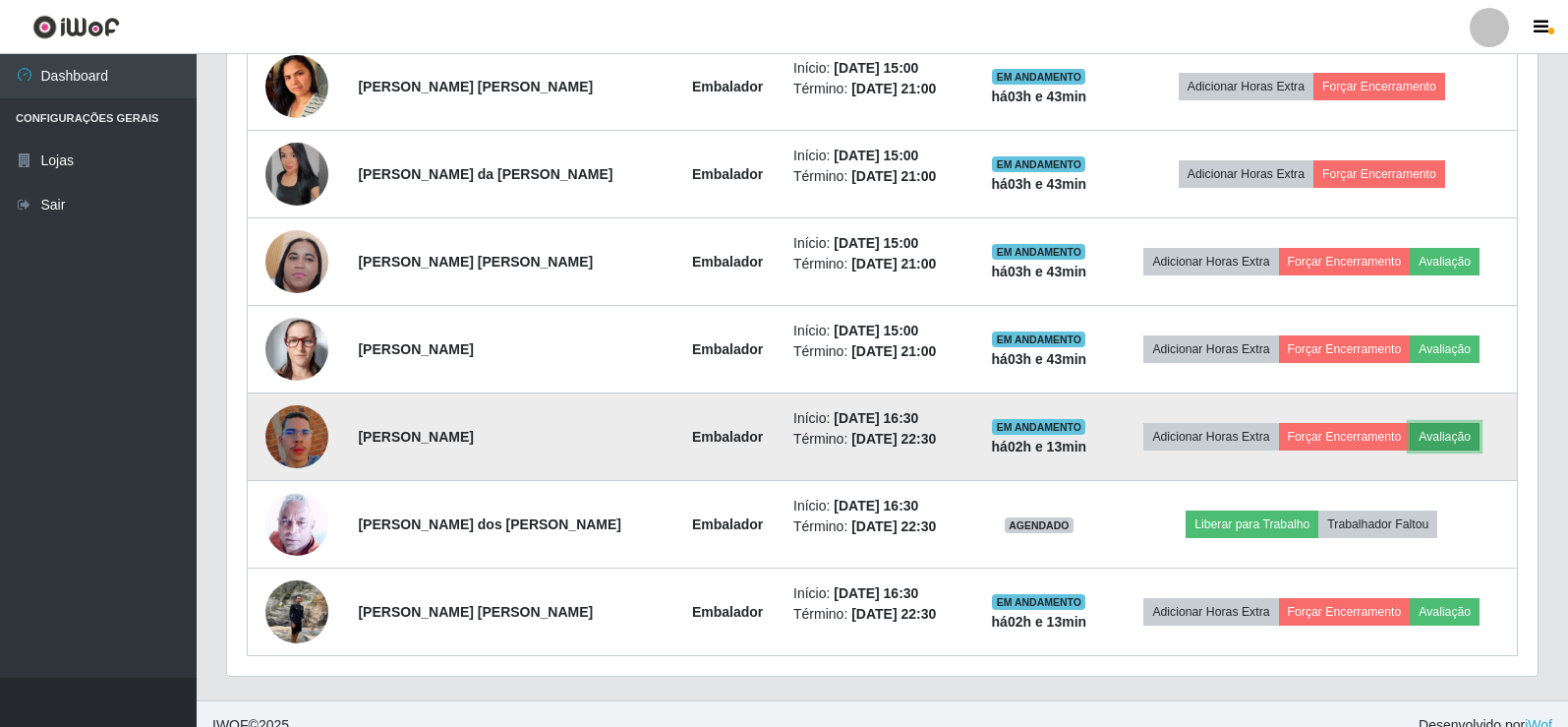
click at [1447, 436] on button "Avaliação" at bounding box center [1444, 436] width 70 height 28
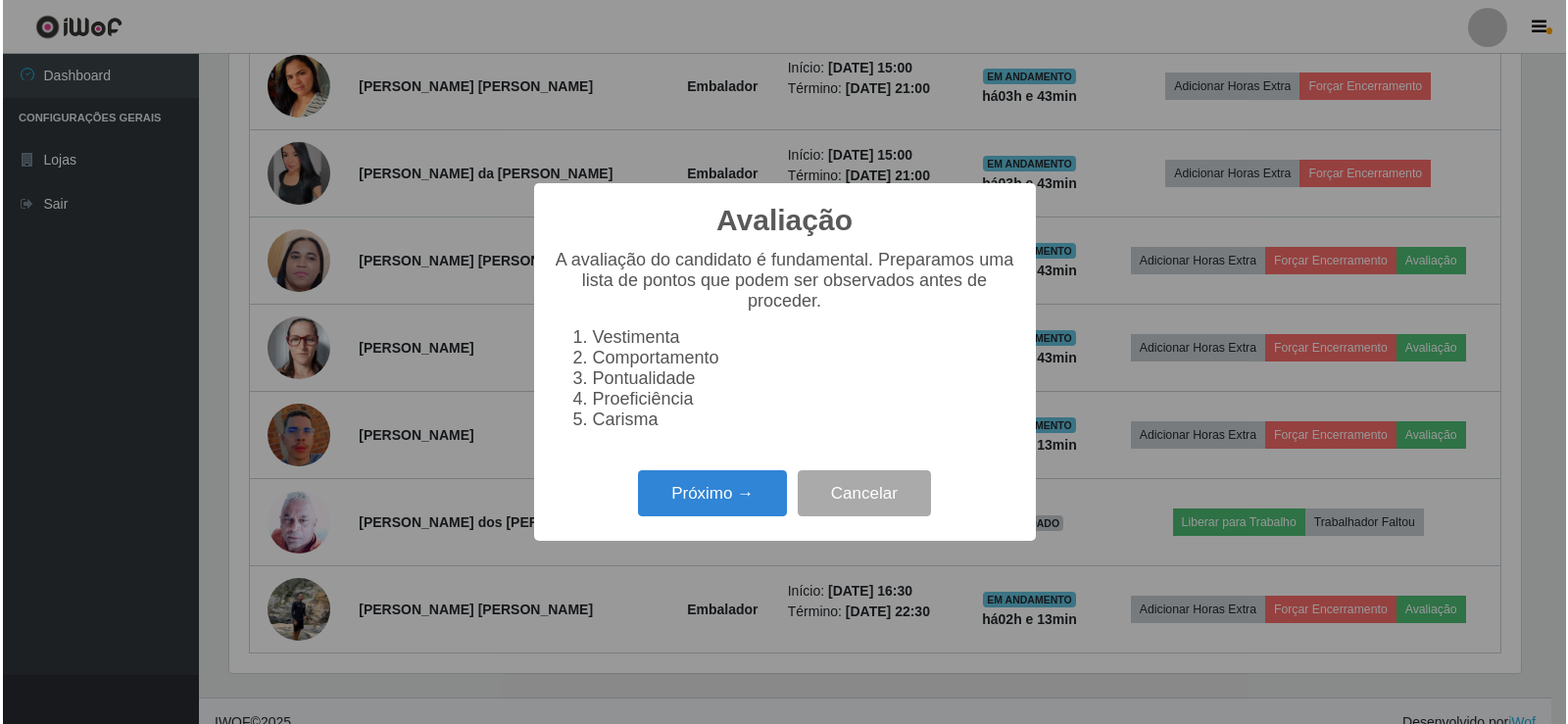
scroll to position [407, 1296]
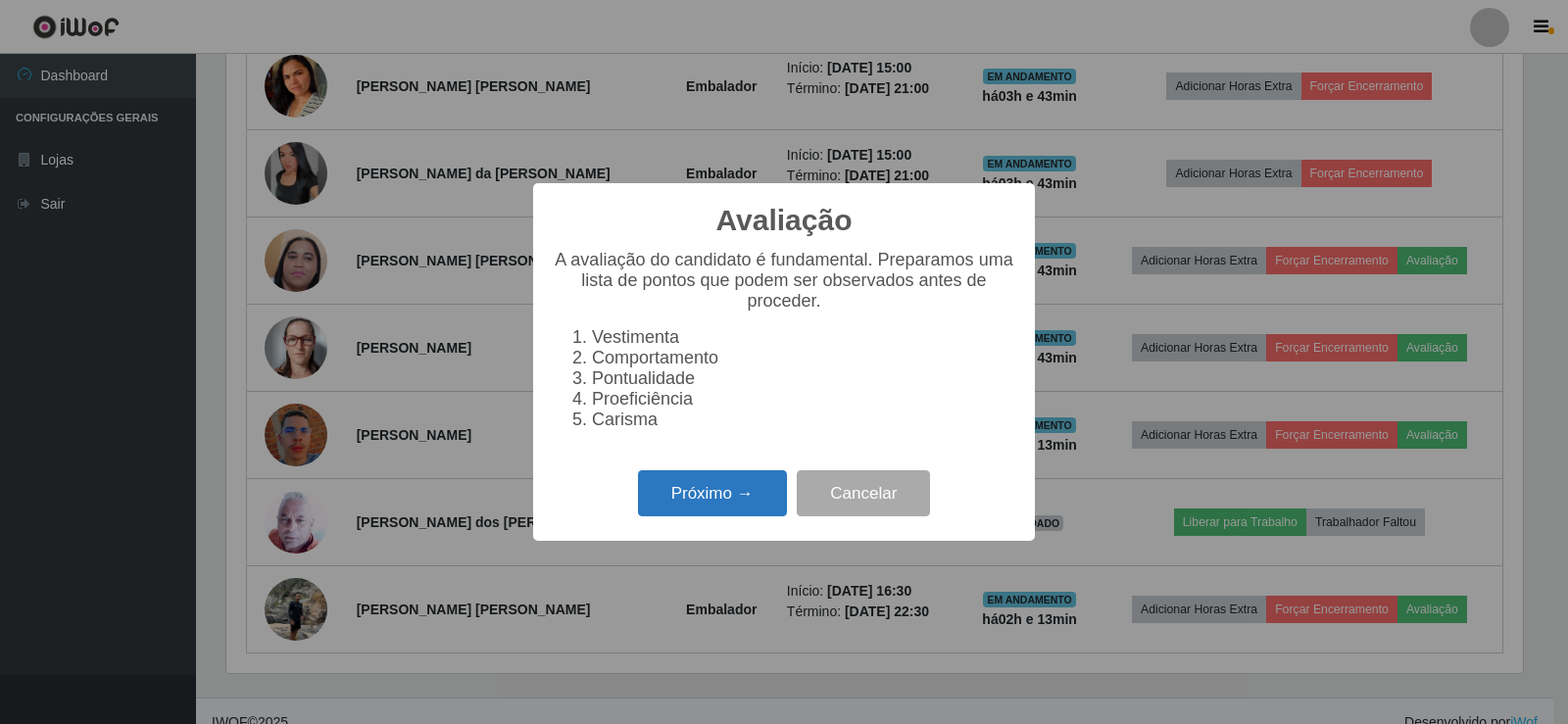
click at [675, 491] on button "Próximo →" at bounding box center [712, 493] width 149 height 46
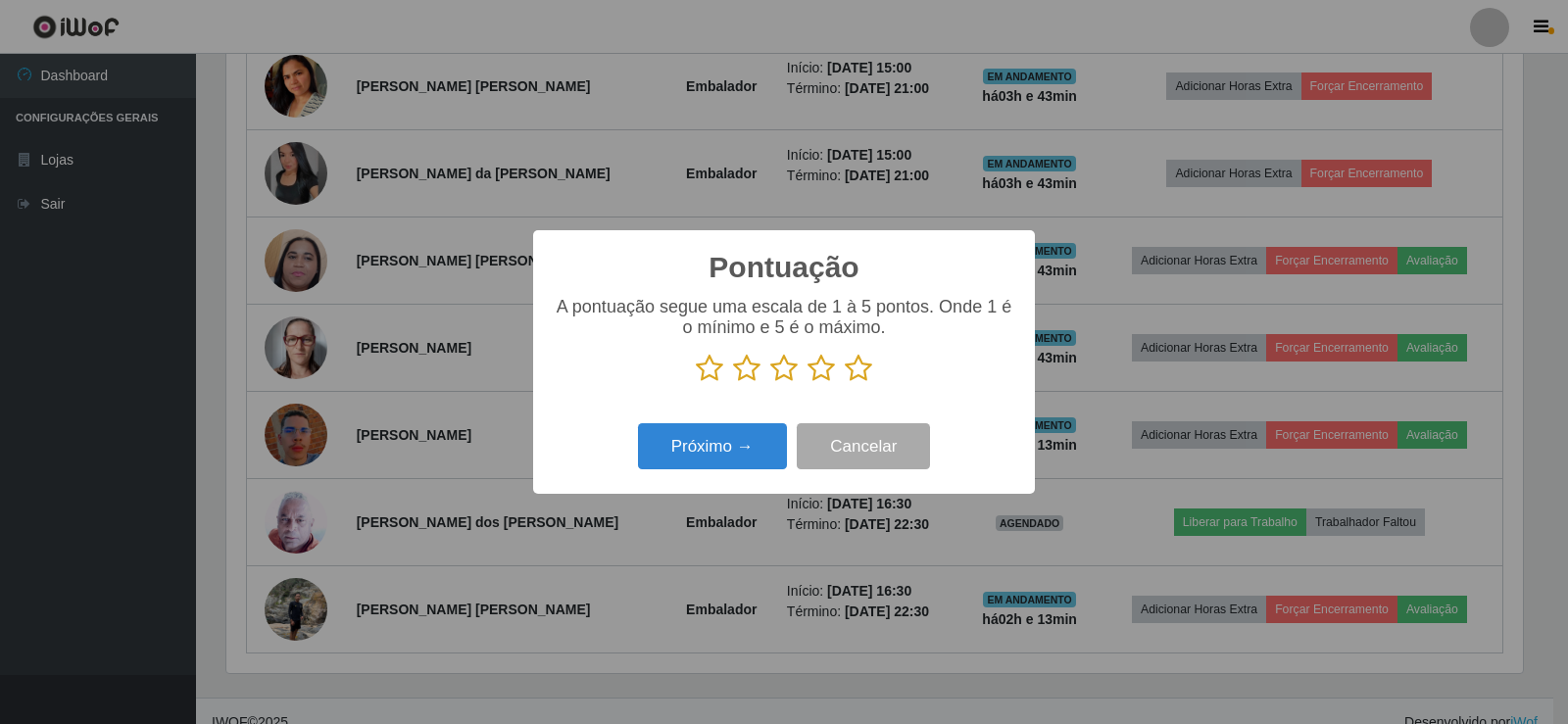
scroll to position [978936, 978458]
click at [854, 370] on icon at bounding box center [859, 368] width 28 height 30
click at [845, 383] on input "radio" at bounding box center [845, 383] width 0 height 0
click at [695, 474] on div "Próximo → Cancelar" at bounding box center [783, 446] width 463 height 56
click at [699, 460] on button "Próximo →" at bounding box center [712, 446] width 149 height 46
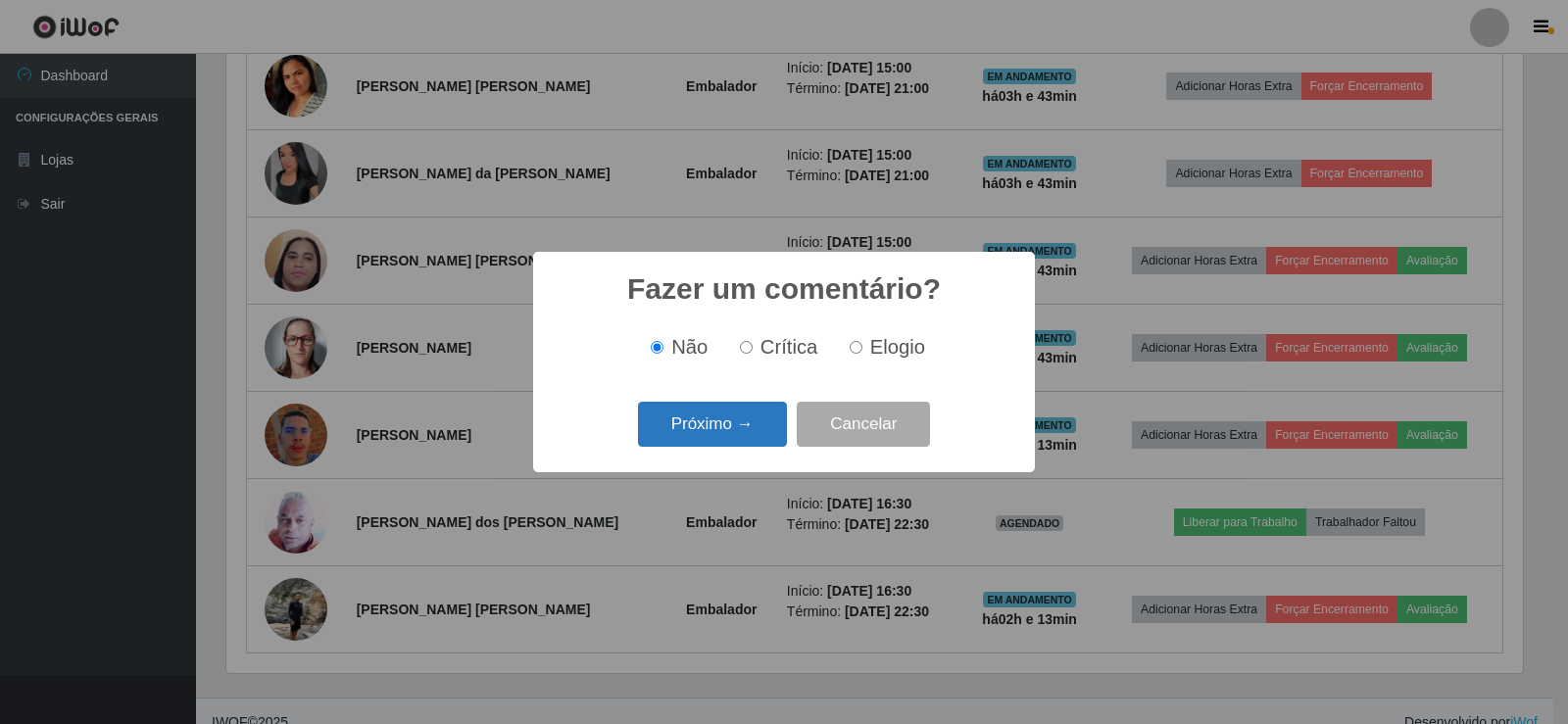
click at [704, 440] on button "Próximo →" at bounding box center [712, 425] width 149 height 46
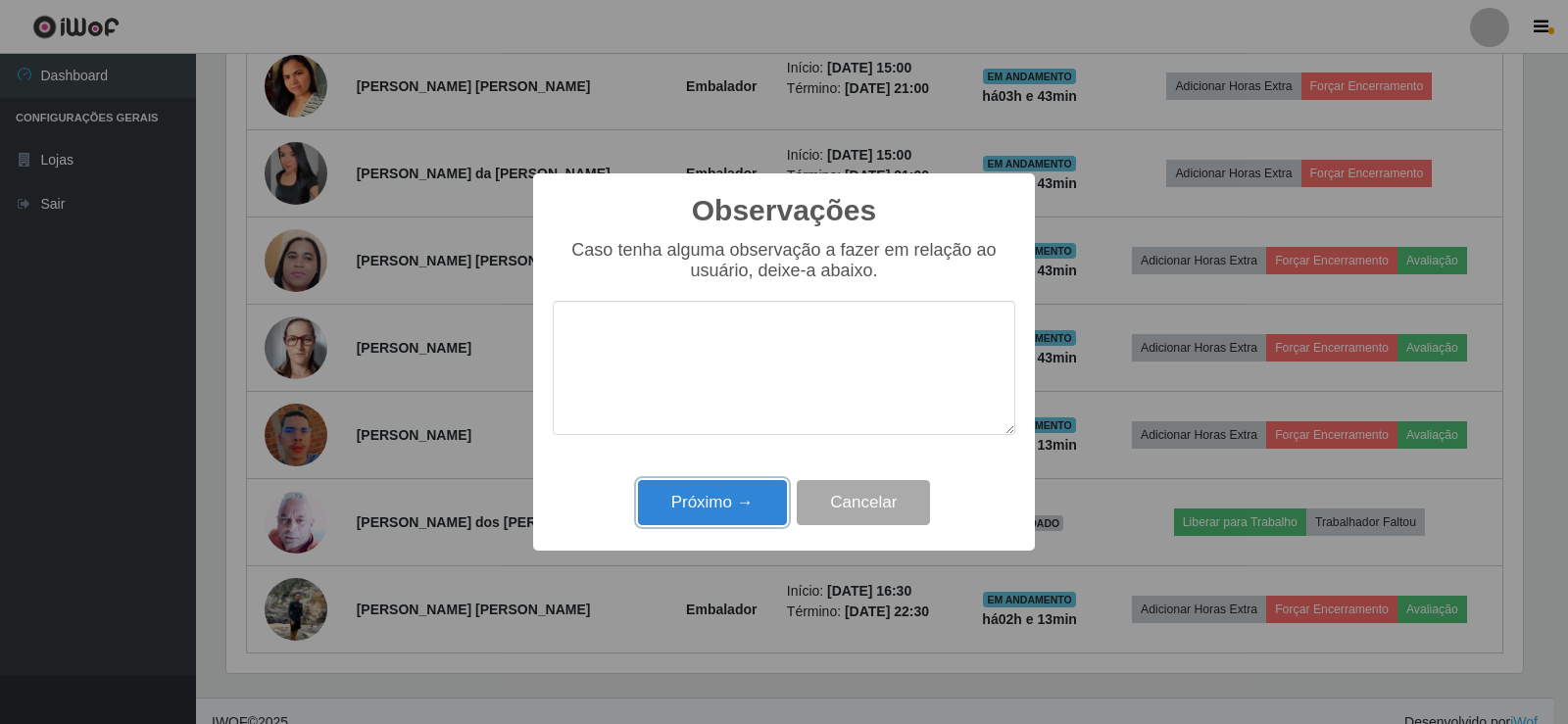
click at [706, 497] on button "Próximo →" at bounding box center [712, 503] width 149 height 46
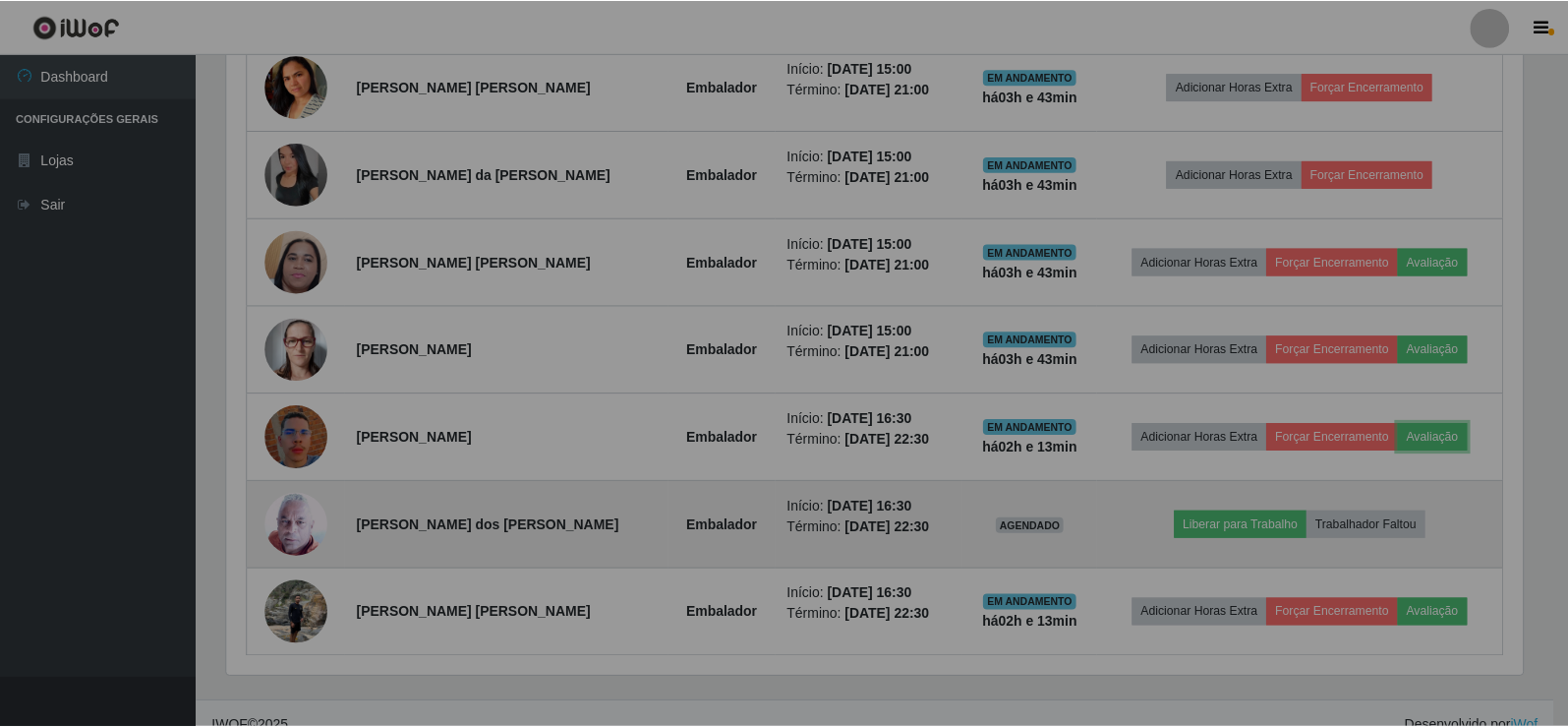
scroll to position [0, 0]
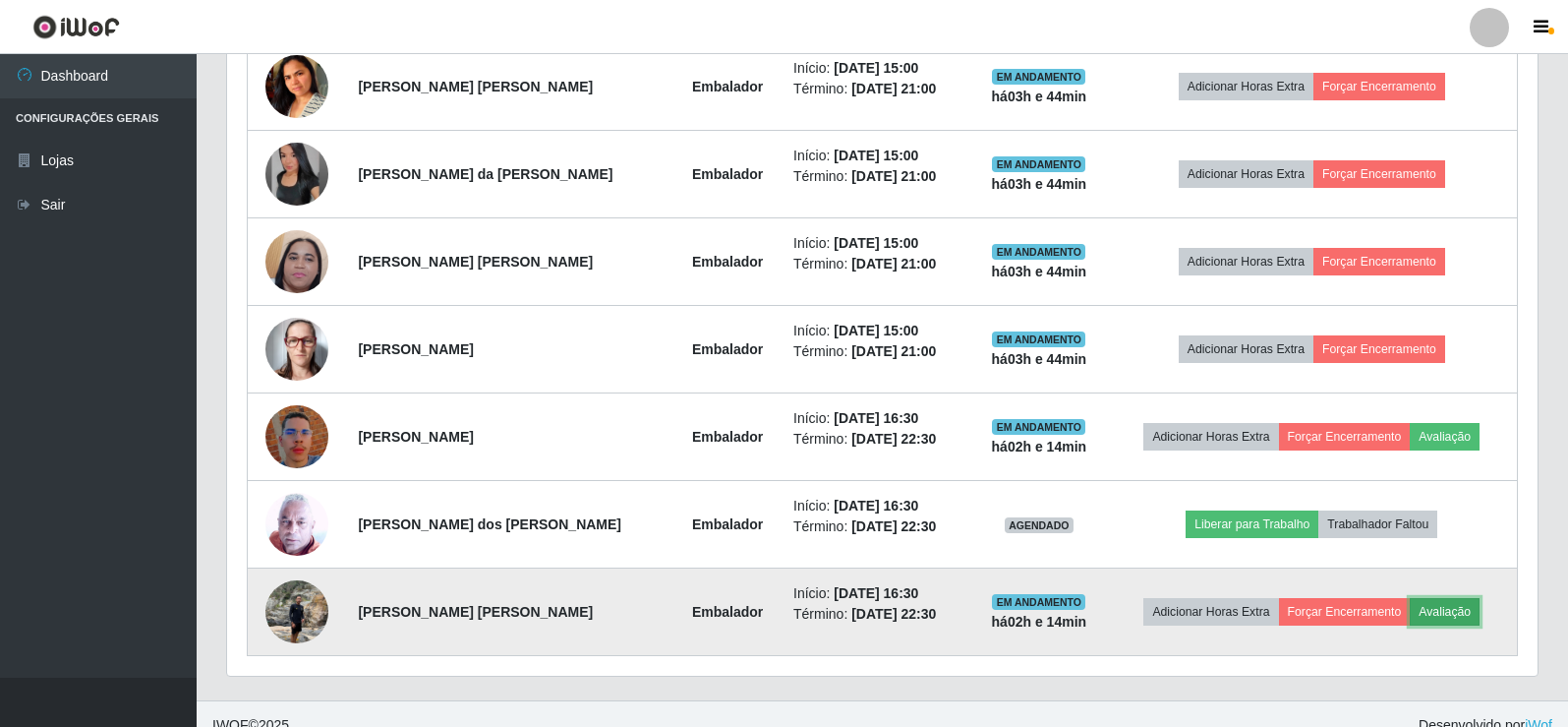
click at [1465, 614] on button "Avaliação" at bounding box center [1444, 612] width 70 height 28
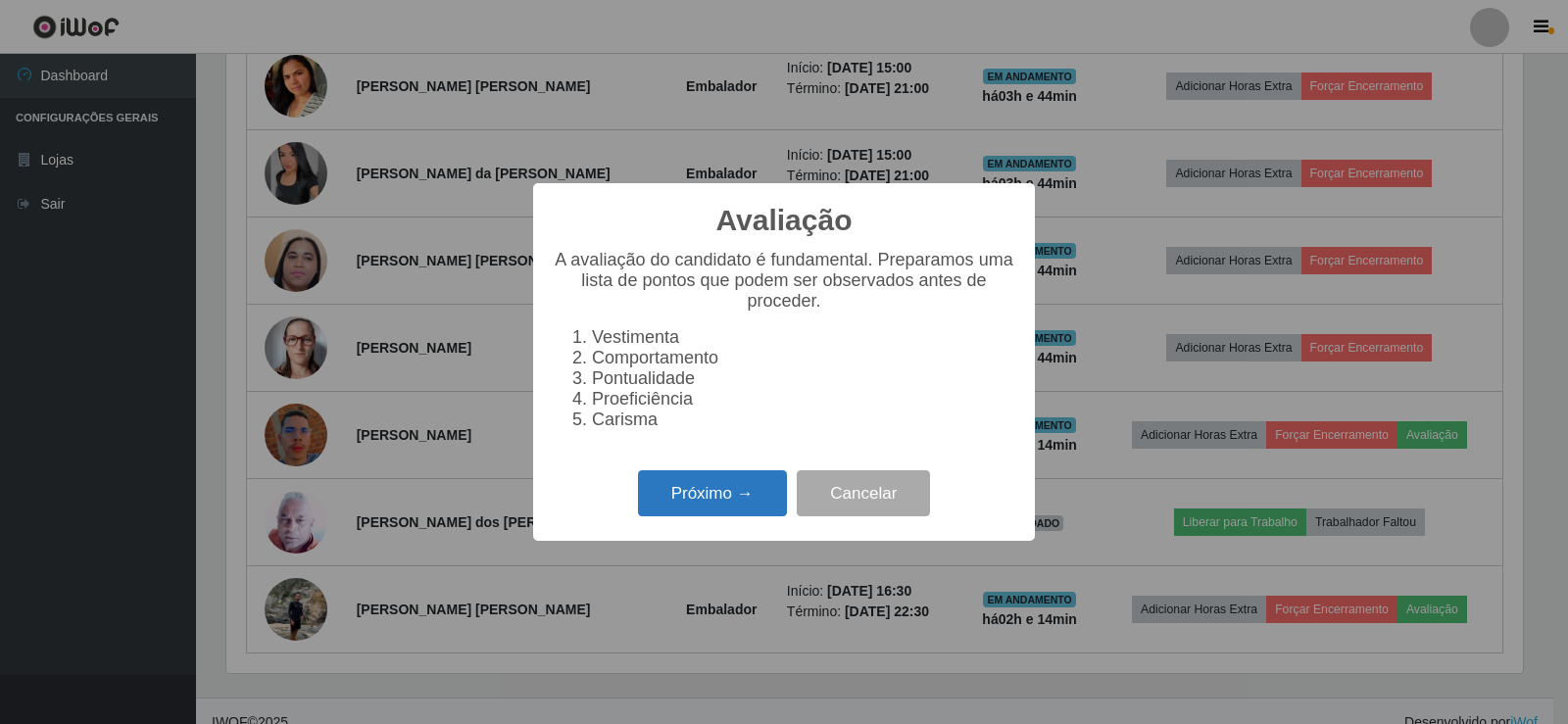
click at [756, 504] on button "Próximo →" at bounding box center [712, 493] width 149 height 46
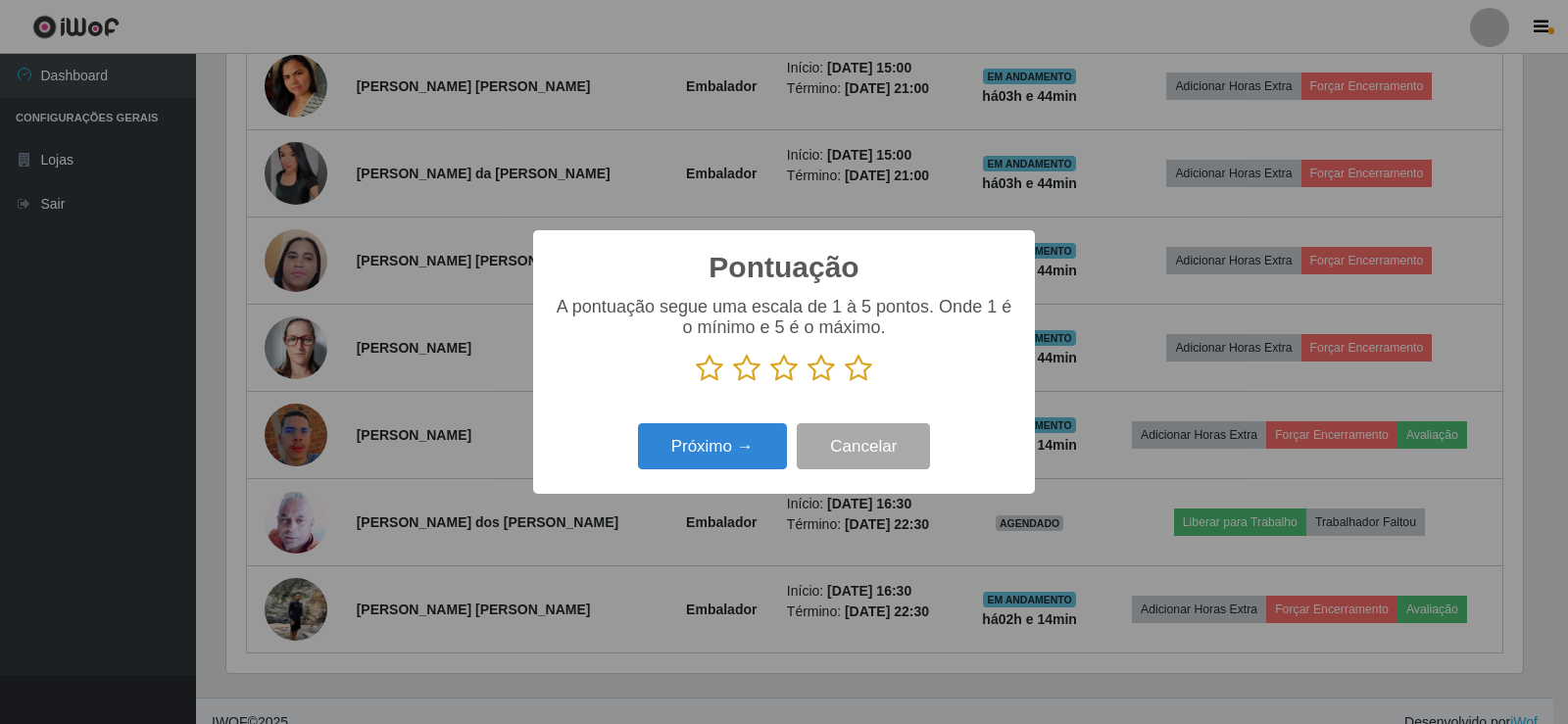
click at [858, 379] on icon at bounding box center [859, 368] width 28 height 30
click at [845, 383] on input "radio" at bounding box center [845, 383] width 0 height 0
click at [740, 439] on button "Próximo →" at bounding box center [712, 446] width 149 height 46
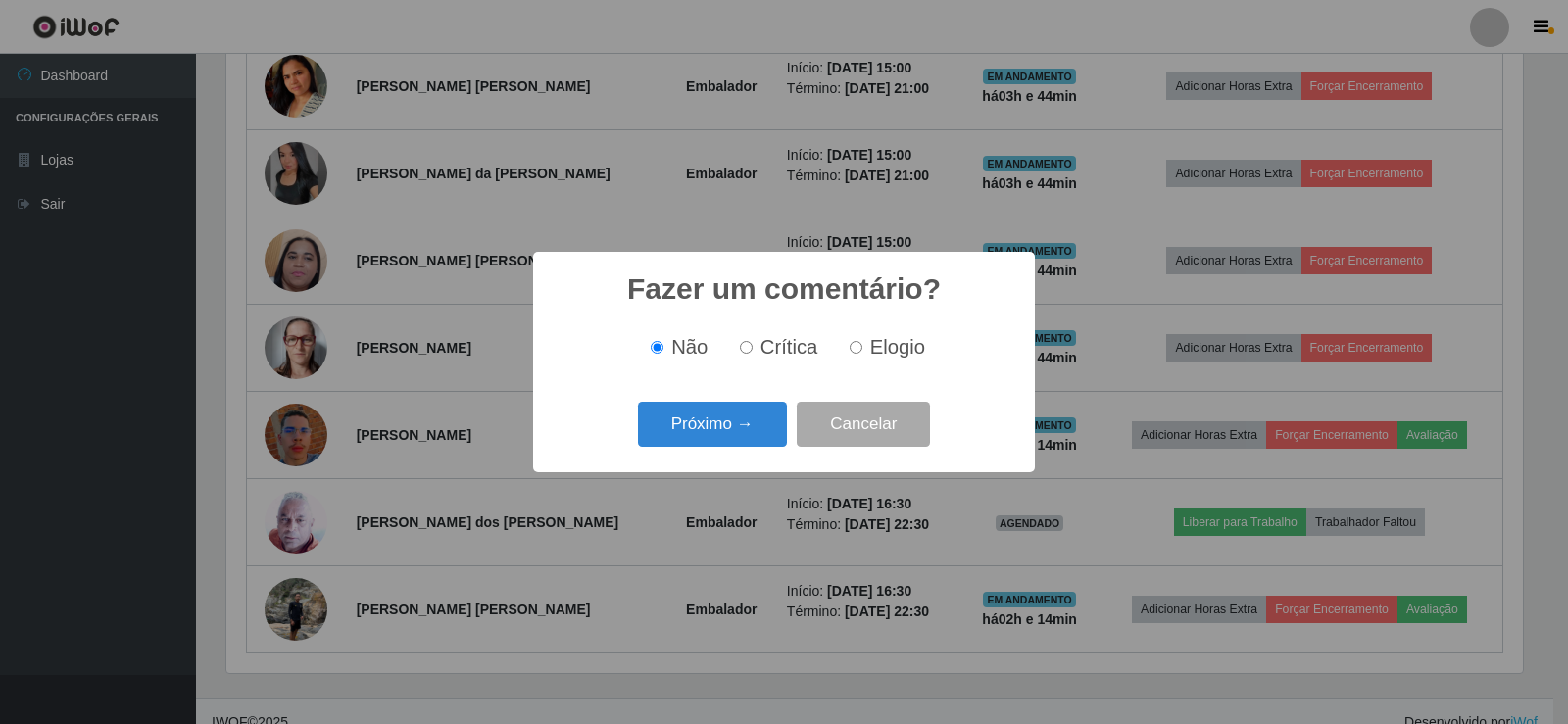
click at [729, 429] on button "Próximo →" at bounding box center [712, 425] width 149 height 46
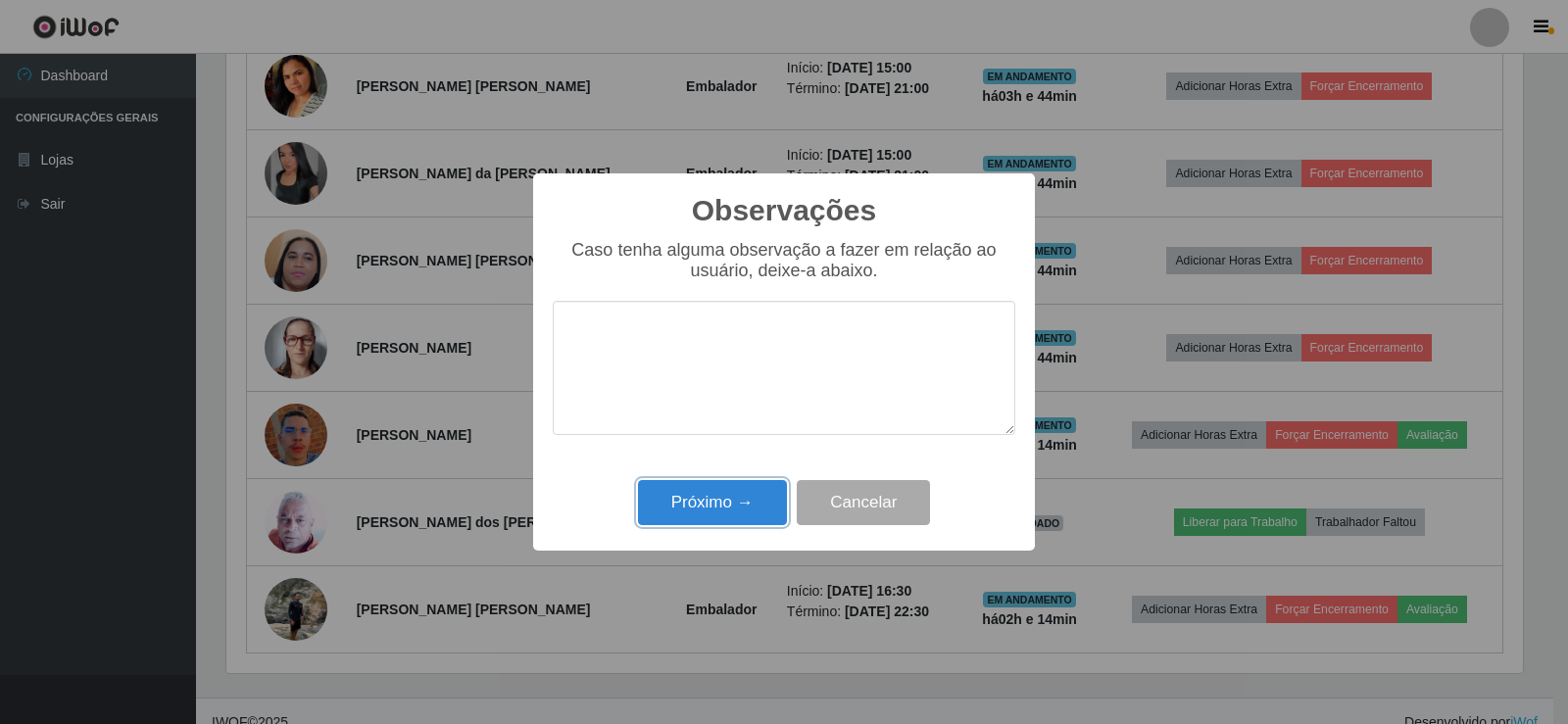
click at [728, 525] on button "Próximo →" at bounding box center [712, 503] width 149 height 46
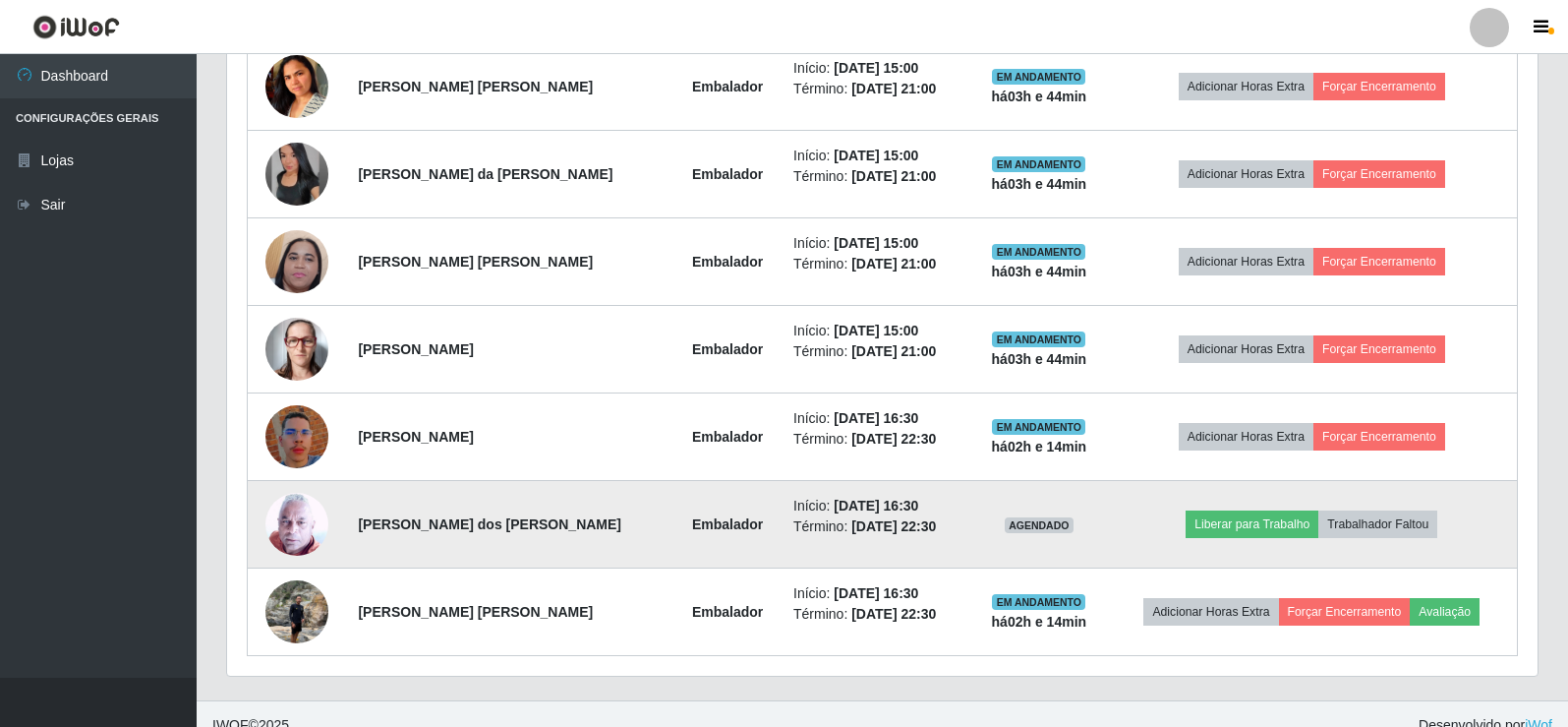
click at [296, 535] on img at bounding box center [296, 523] width 63 height 64
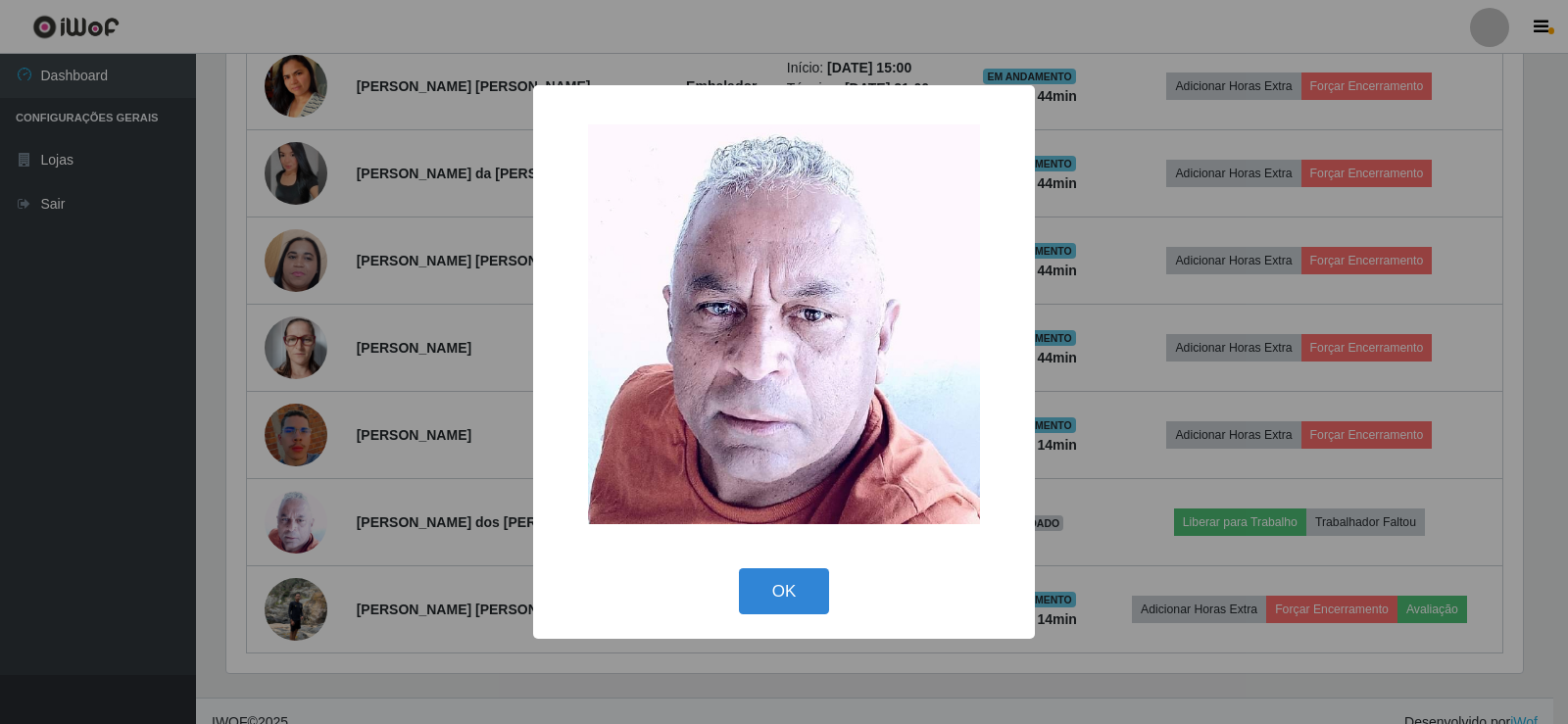
click at [330, 441] on div "× OK Cancel" at bounding box center [784, 362] width 1568 height 724
